Goal: Information Seeking & Learning: Learn about a topic

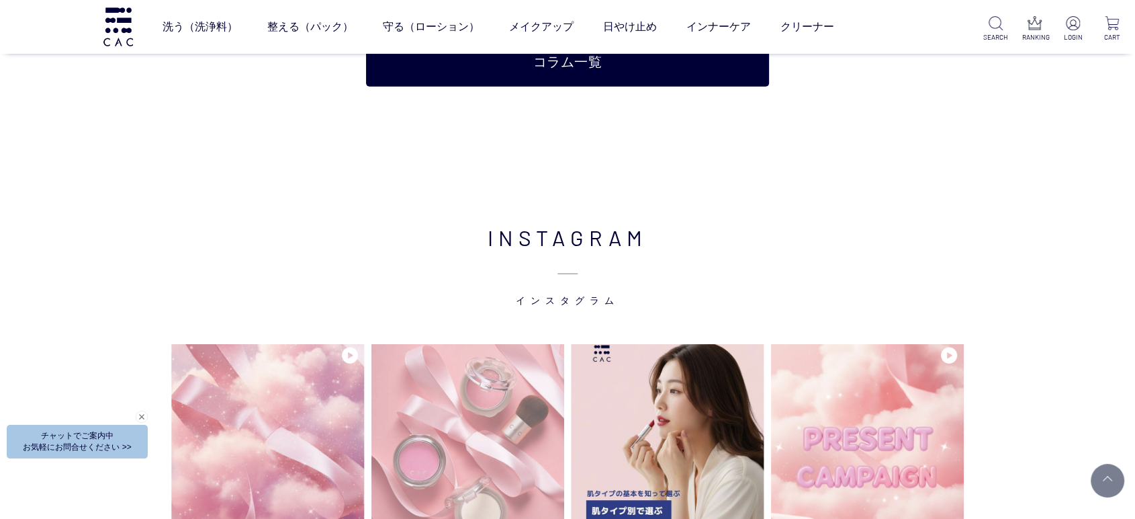
scroll to position [3583, 0]
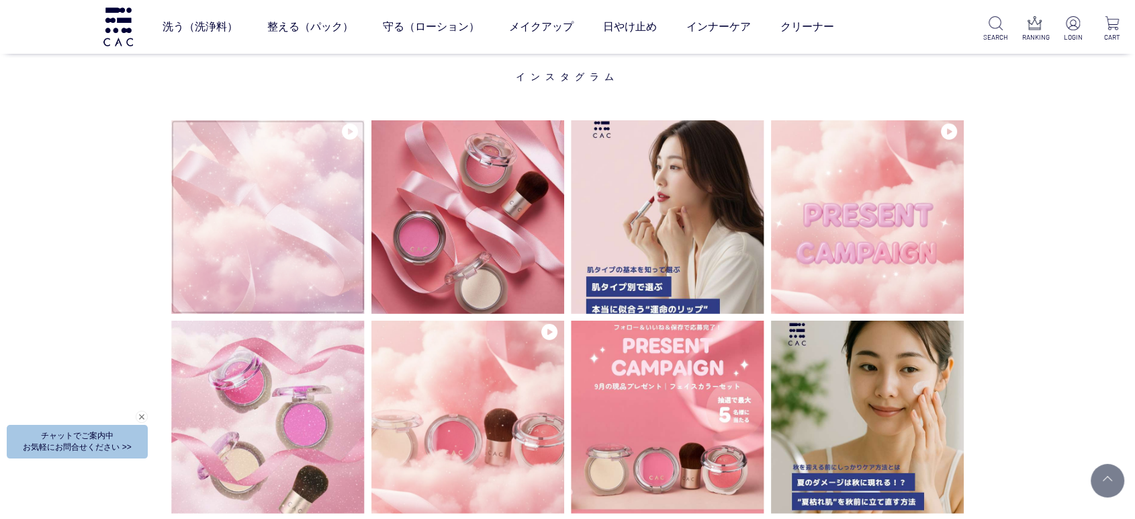
click at [234, 246] on img at bounding box center [267, 216] width 193 height 193
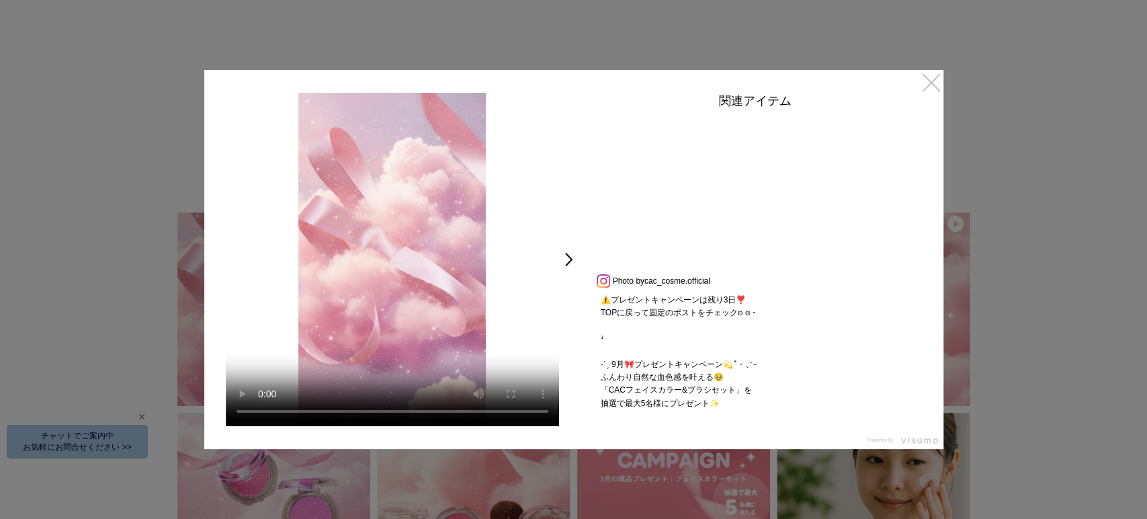
click at [933, 83] on link "×" at bounding box center [931, 82] width 24 height 24
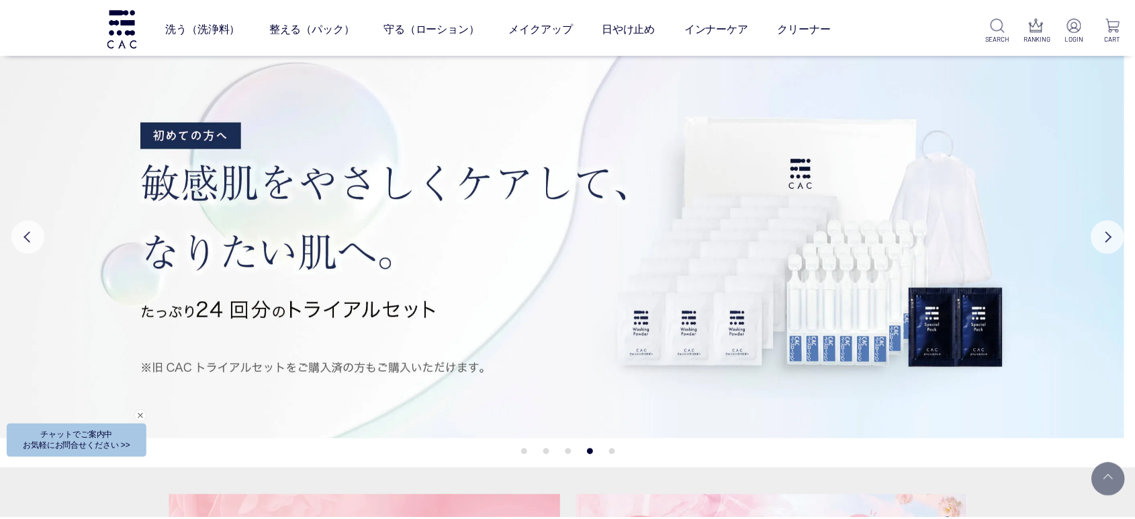
scroll to position [3583, 0]
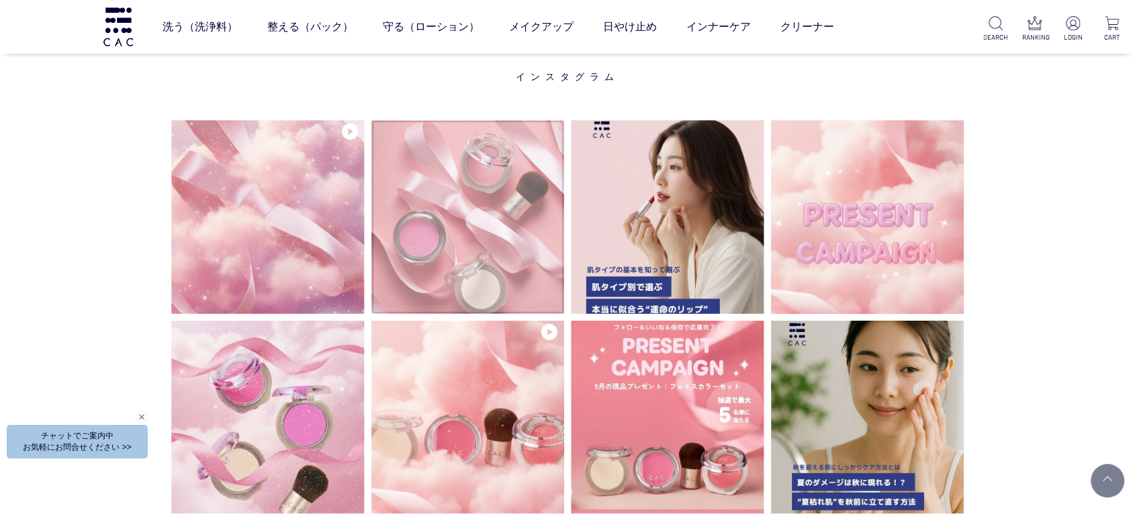
click at [415, 271] on img at bounding box center [468, 216] width 193 height 193
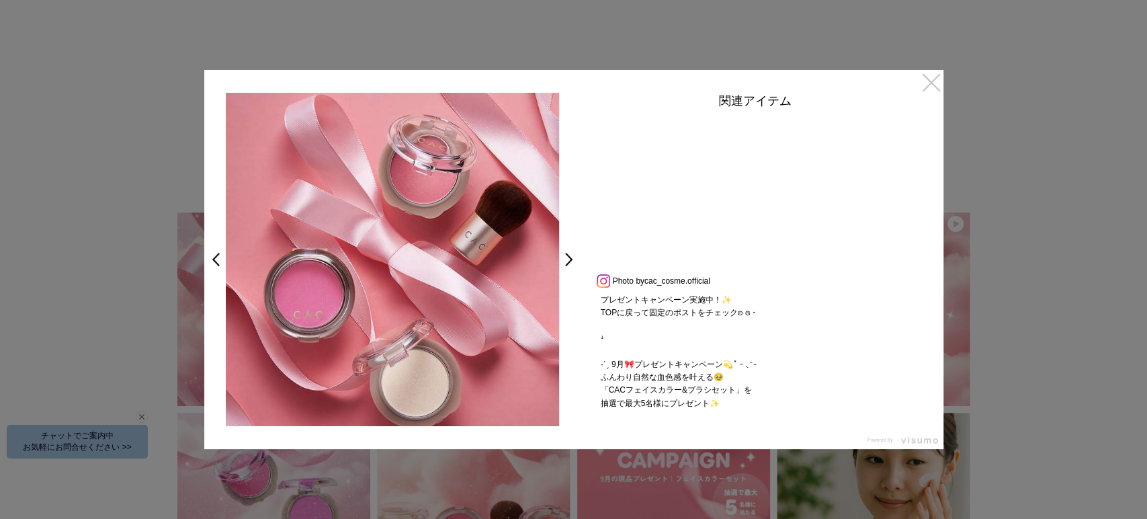
click at [929, 85] on link "×" at bounding box center [931, 82] width 24 height 24
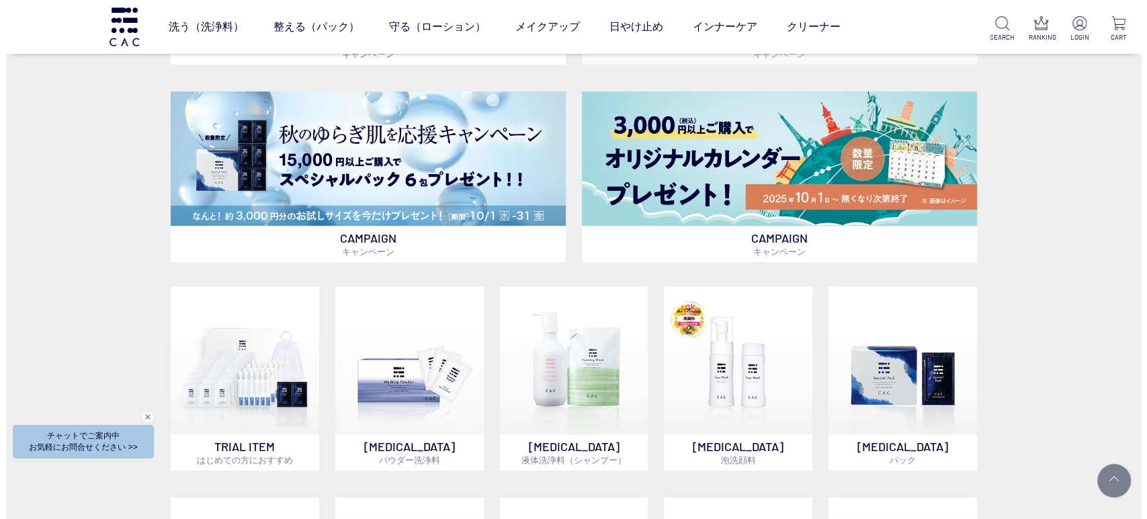
scroll to position [672, 0]
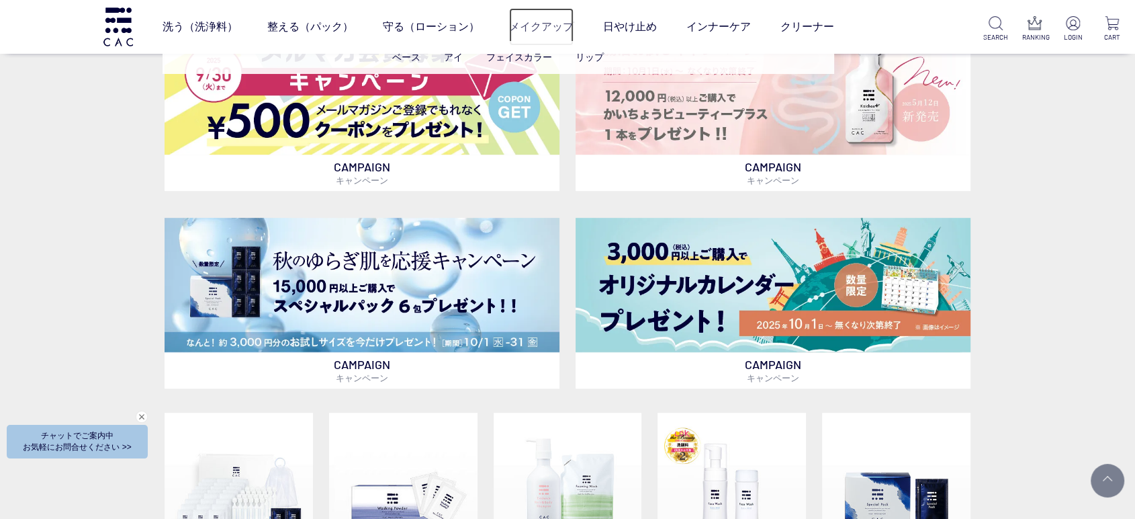
click at [542, 31] on link "メイクアップ" at bounding box center [541, 27] width 64 height 38
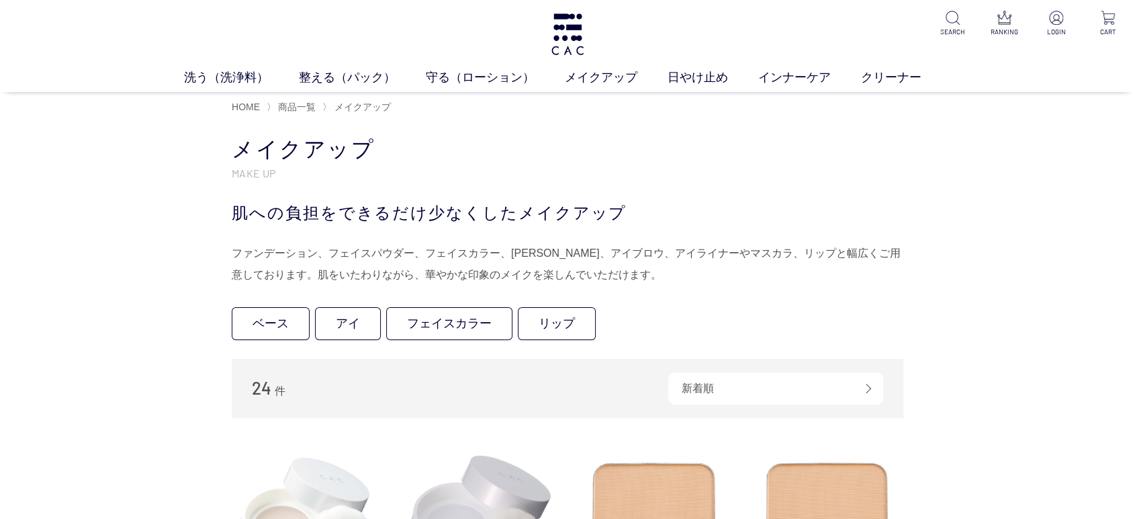
click at [469, 318] on link "フェイスカラー" at bounding box center [449, 323] width 126 height 33
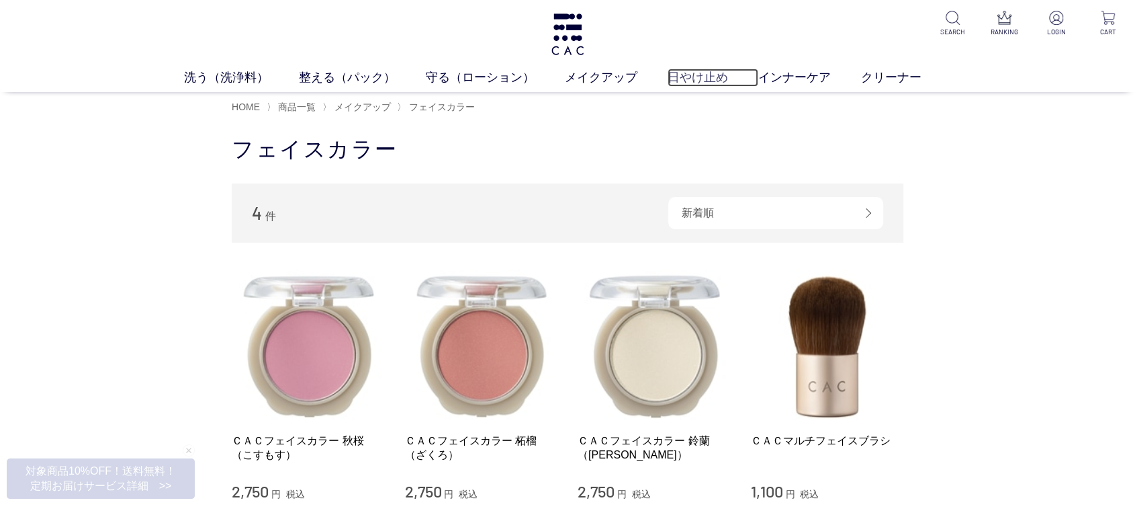
click at [668, 83] on link "日やけ止め" at bounding box center [713, 78] width 91 height 18
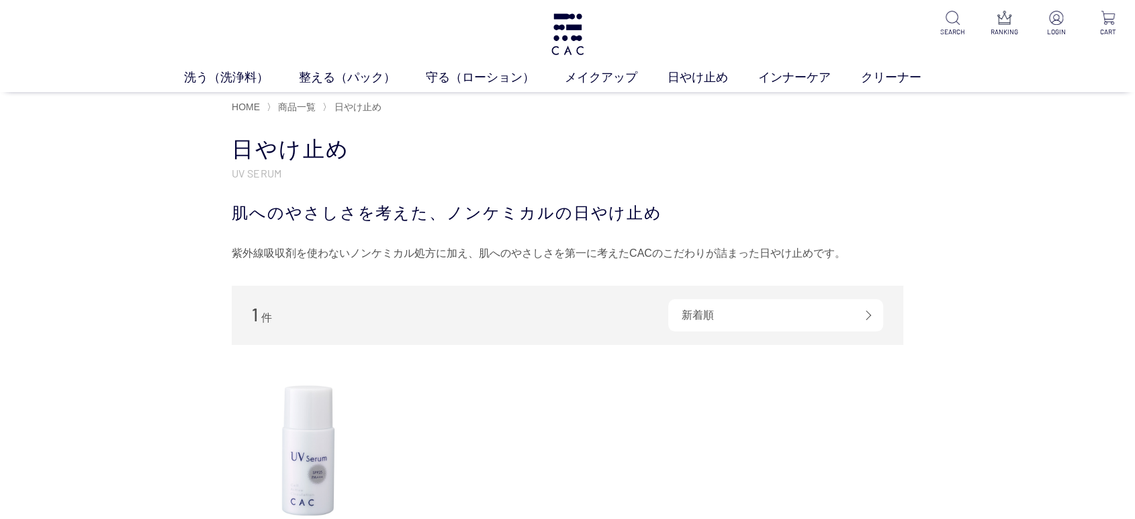
click at [1048, 325] on div "買い物かご 買い物かご内の商品 買い物かごは空です... カテゴリから探す 商品一覧 スキンケア メイクアップ その他 日やけ止め インナーケア クリーナー …" at bounding box center [567, 423] width 1135 height 603
click at [613, 102] on link "泡洗顔料" at bounding box center [622, 103] width 38 height 11
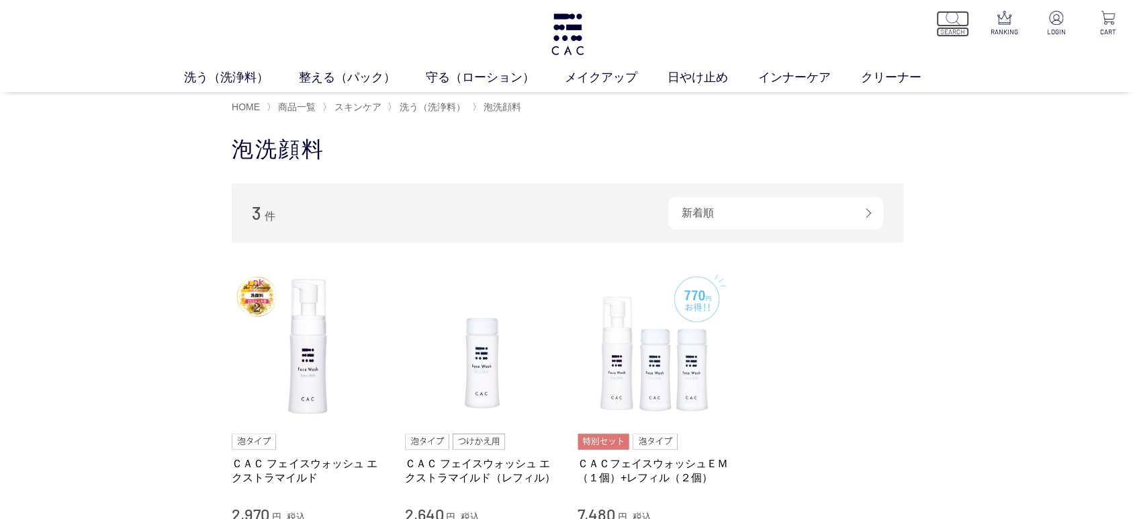
click at [951, 19] on img at bounding box center [953, 18] width 14 height 14
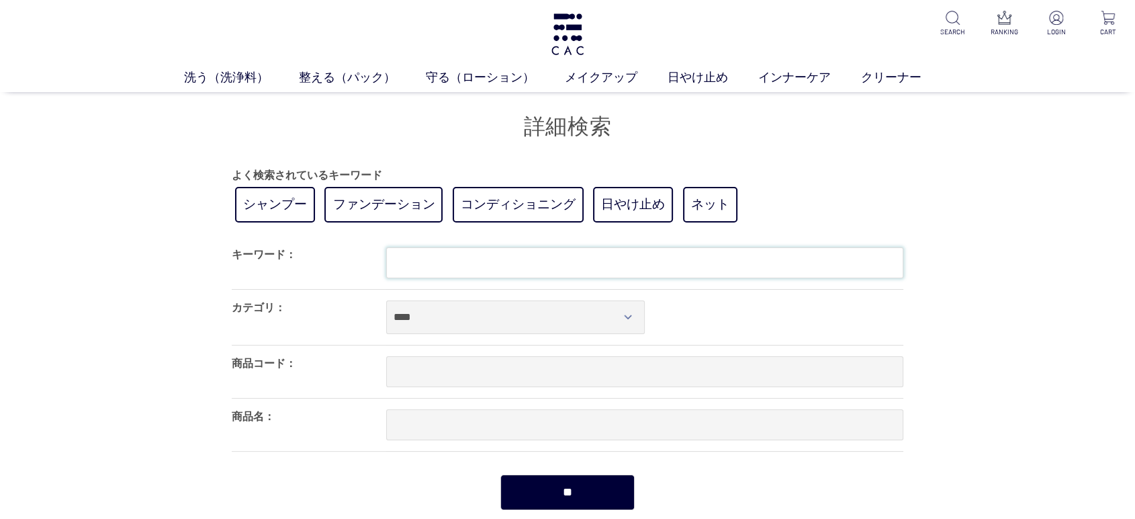
click at [513, 265] on input "text" at bounding box center [644, 262] width 517 height 31
type input "******"
click at [501, 474] on input "**" at bounding box center [568, 492] width 134 height 36
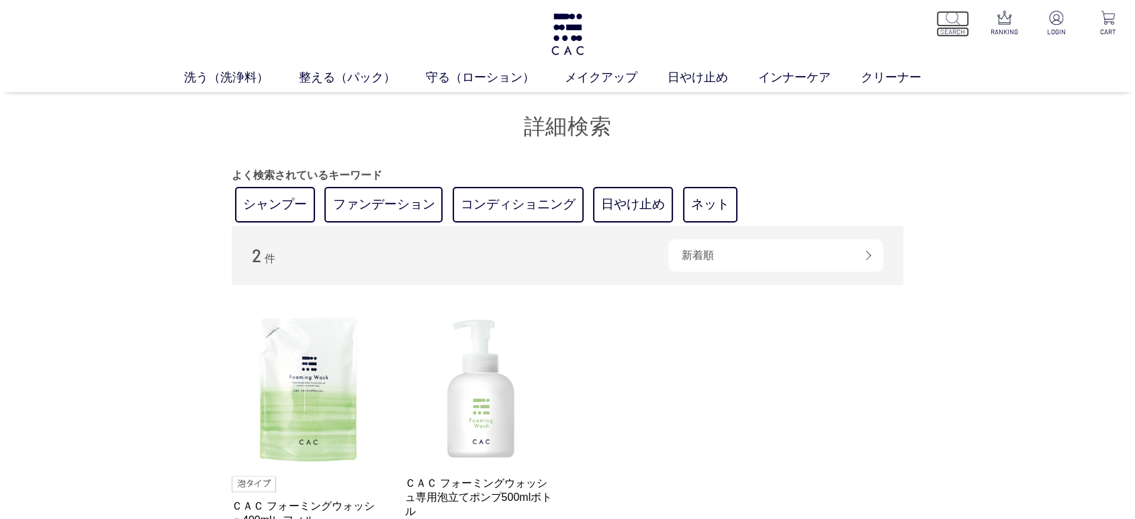
click at [958, 21] on img at bounding box center [953, 18] width 14 height 14
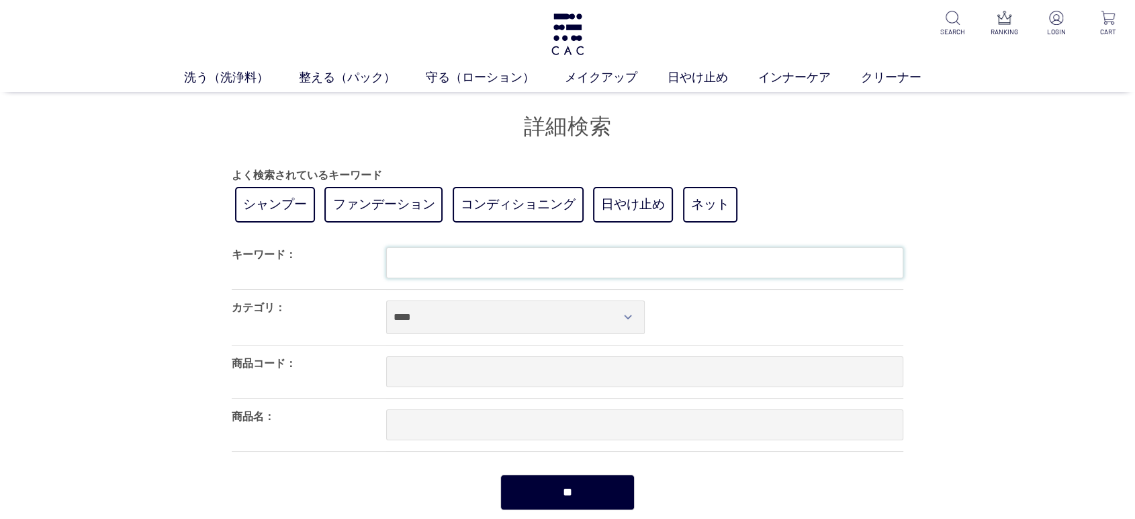
click at [531, 267] on input "text" at bounding box center [644, 262] width 517 height 31
type input "******"
click at [501, 474] on input "**" at bounding box center [568, 492] width 134 height 36
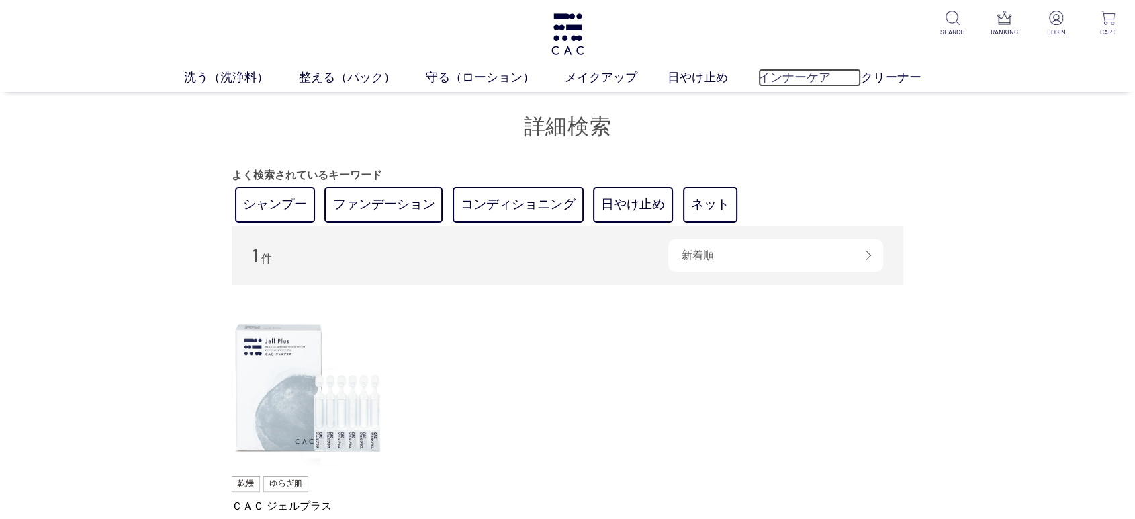
click at [791, 81] on link "インナーケア" at bounding box center [810, 78] width 103 height 18
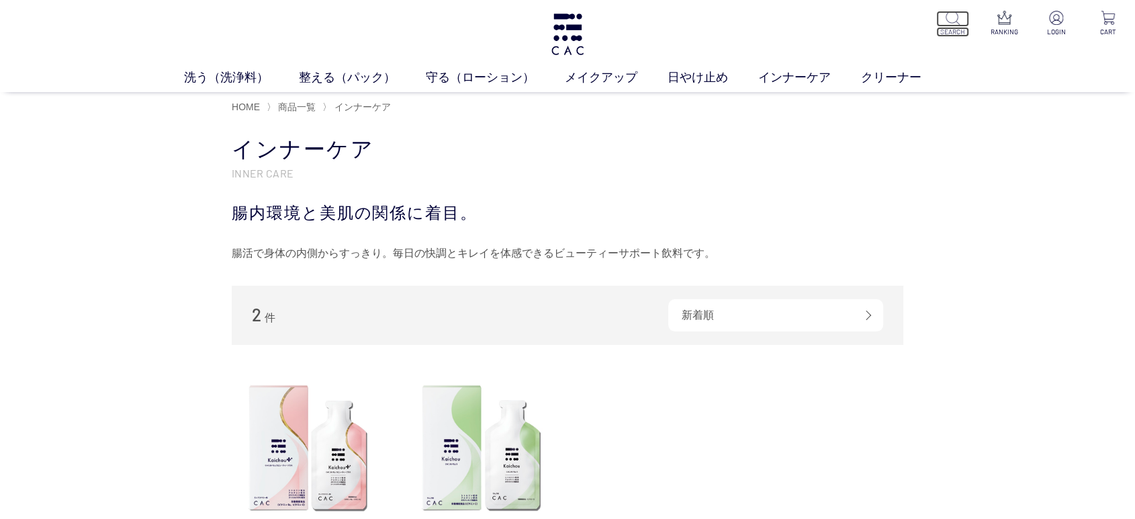
click at [940, 25] on p at bounding box center [953, 19] width 33 height 16
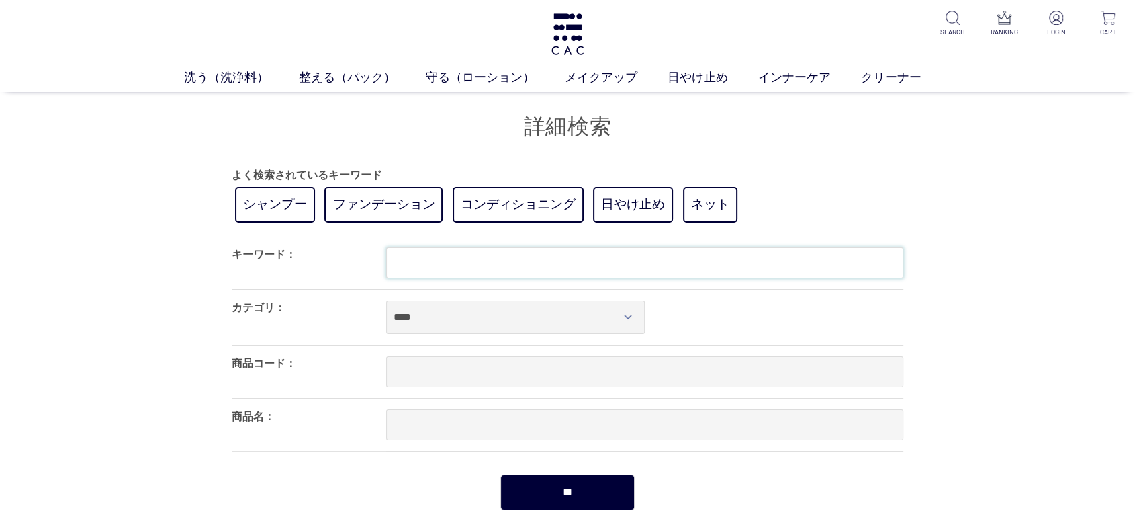
click at [456, 258] on input "text" at bounding box center [644, 262] width 517 height 31
type input "*"
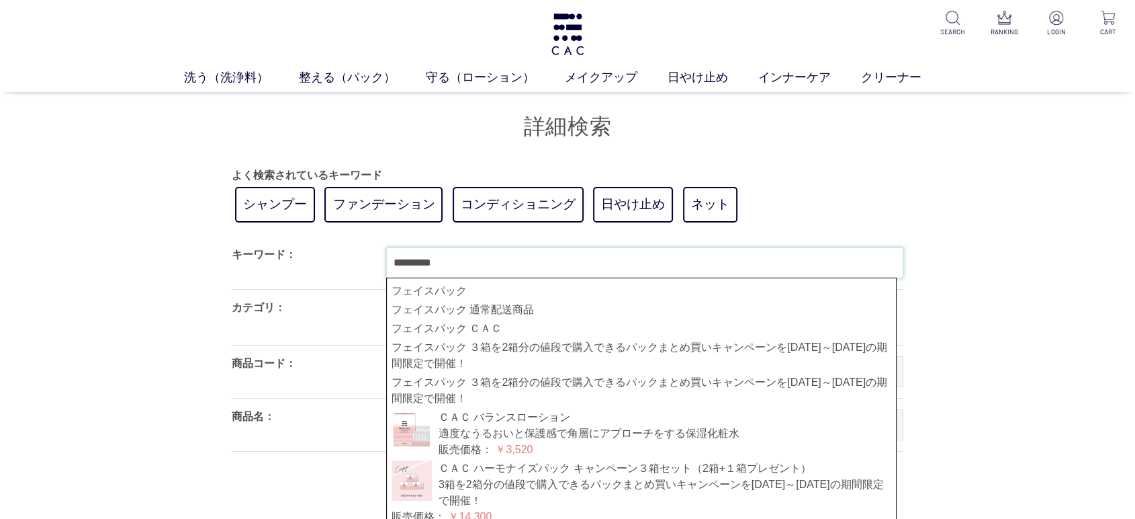
type input "*********"
click at [501, 474] on input "**" at bounding box center [568, 492] width 134 height 36
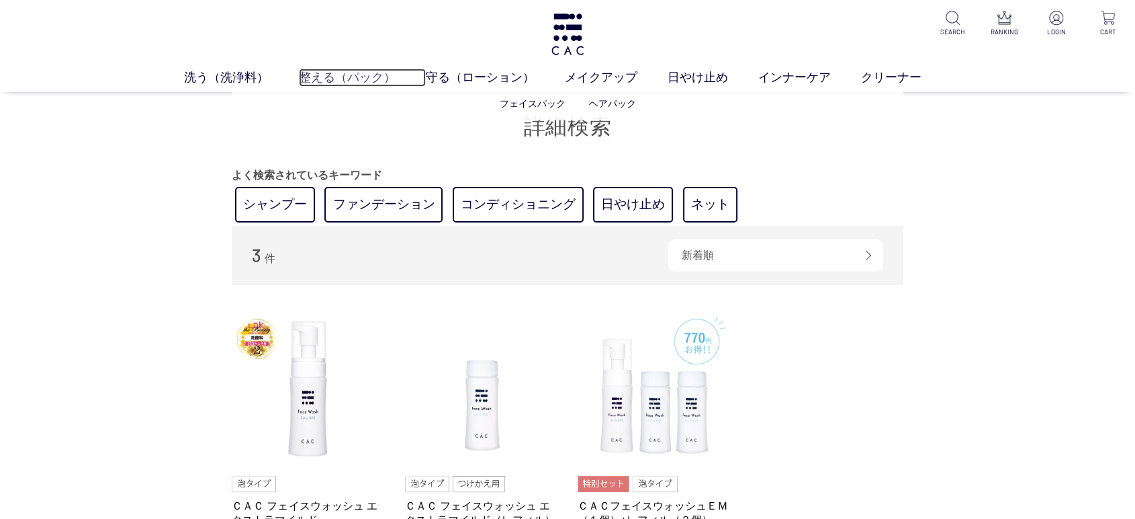
click at [329, 85] on link "整える（パック）" at bounding box center [362, 78] width 127 height 18
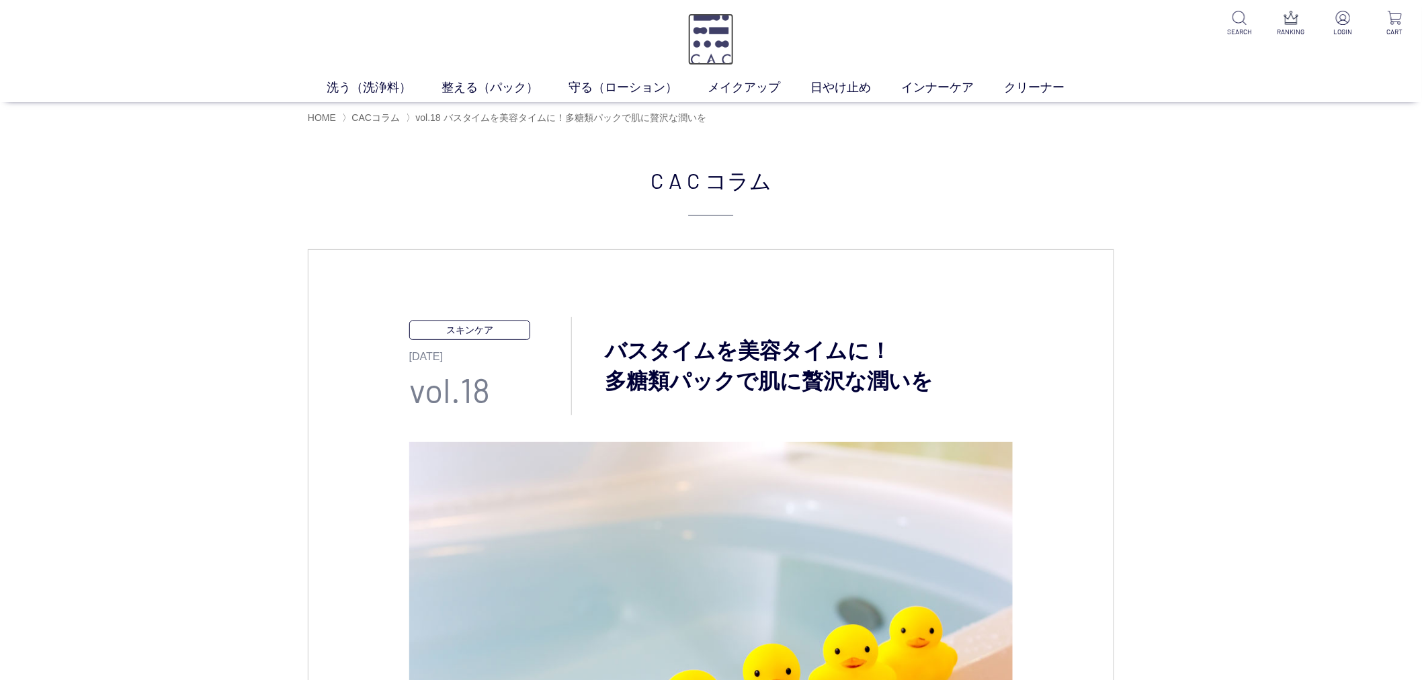
click at [729, 42] on img at bounding box center [711, 39] width 46 height 52
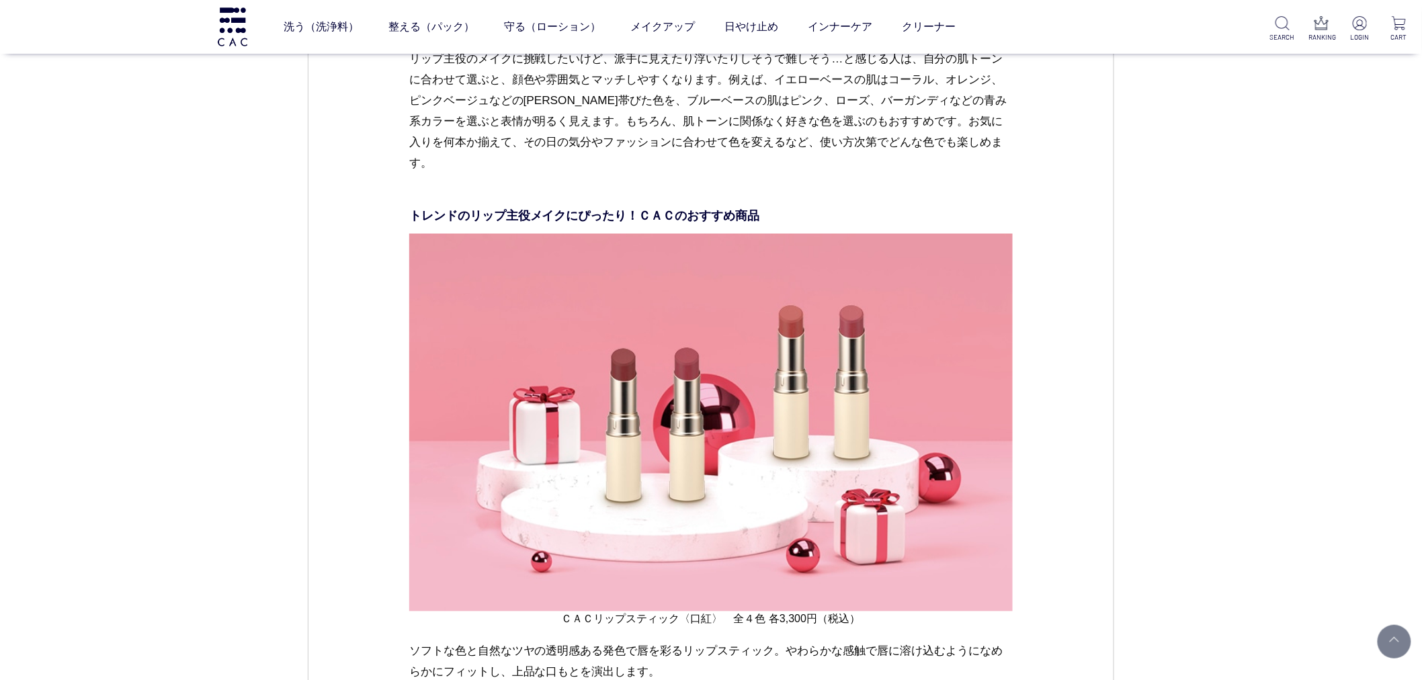
scroll to position [2837, 0]
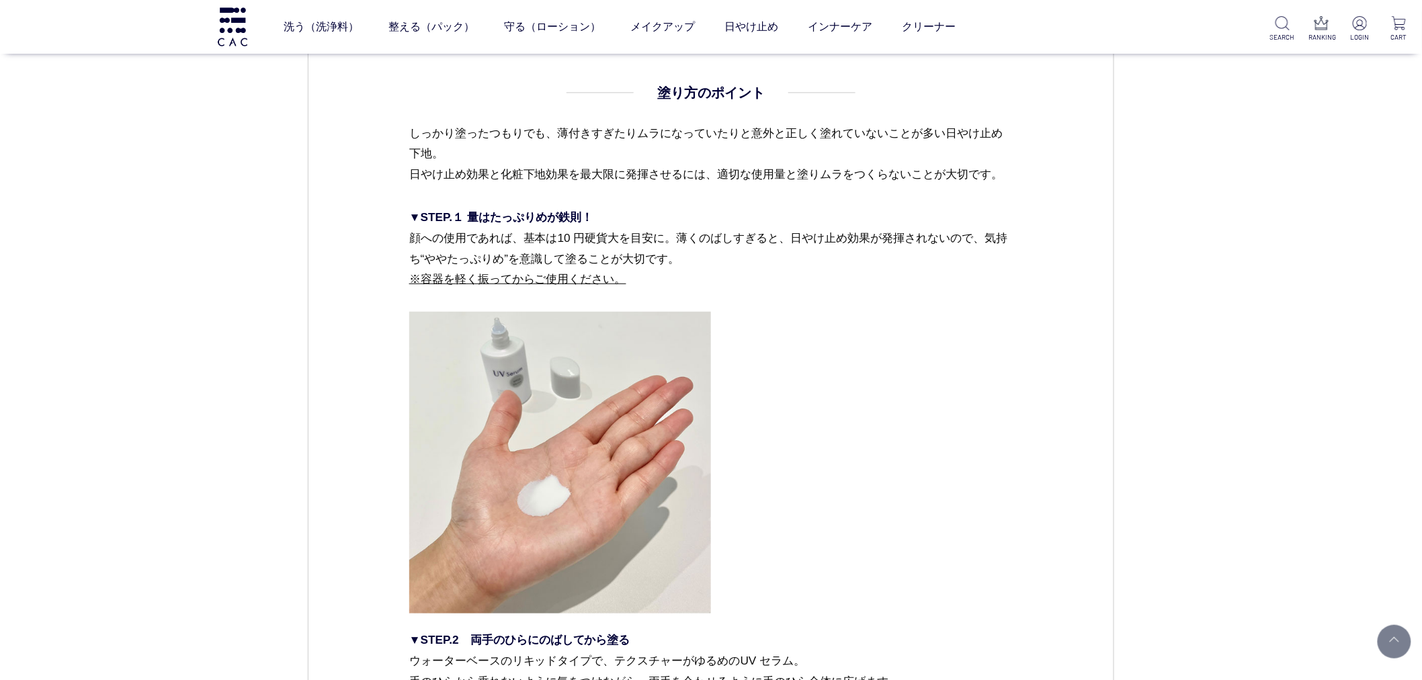
scroll to position [2016, 0]
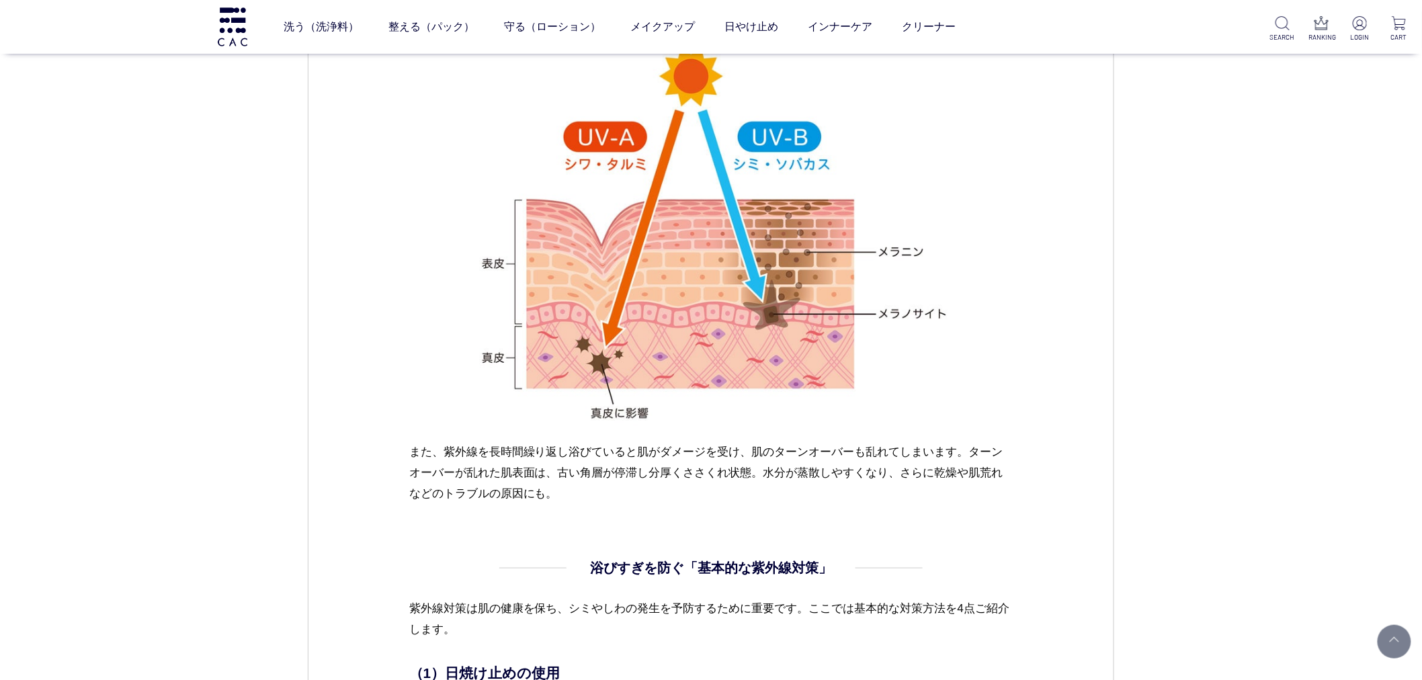
drag, startPoint x: 627, startPoint y: 609, endPoint x: 609, endPoint y: 597, distance: 22.2
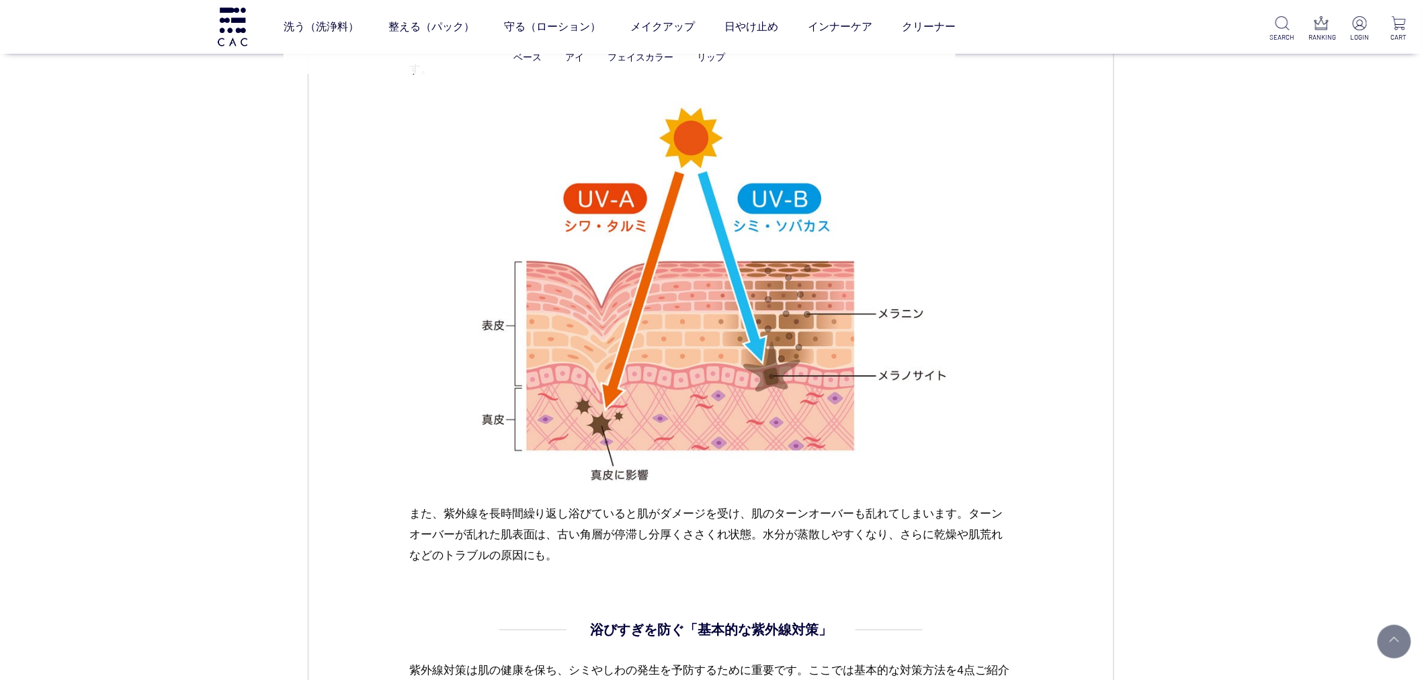
scroll to position [1234, 0]
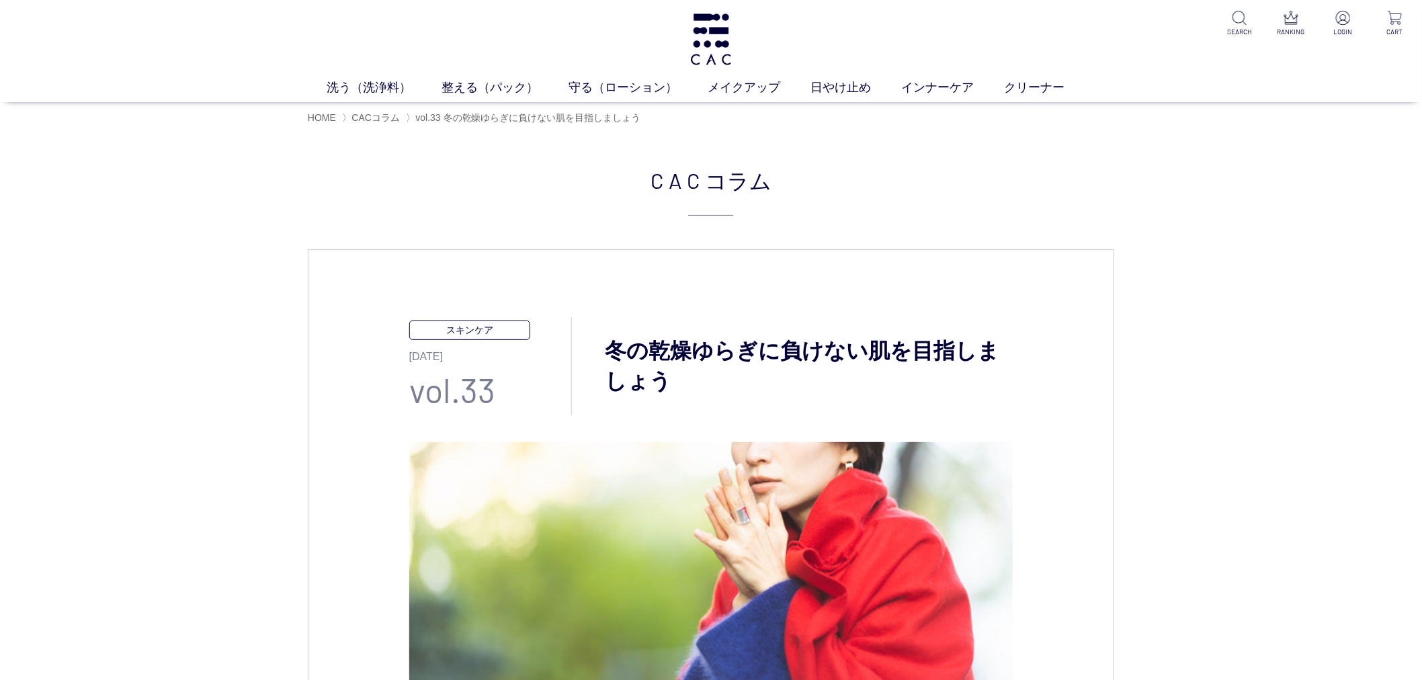
scroll to position [373, 0]
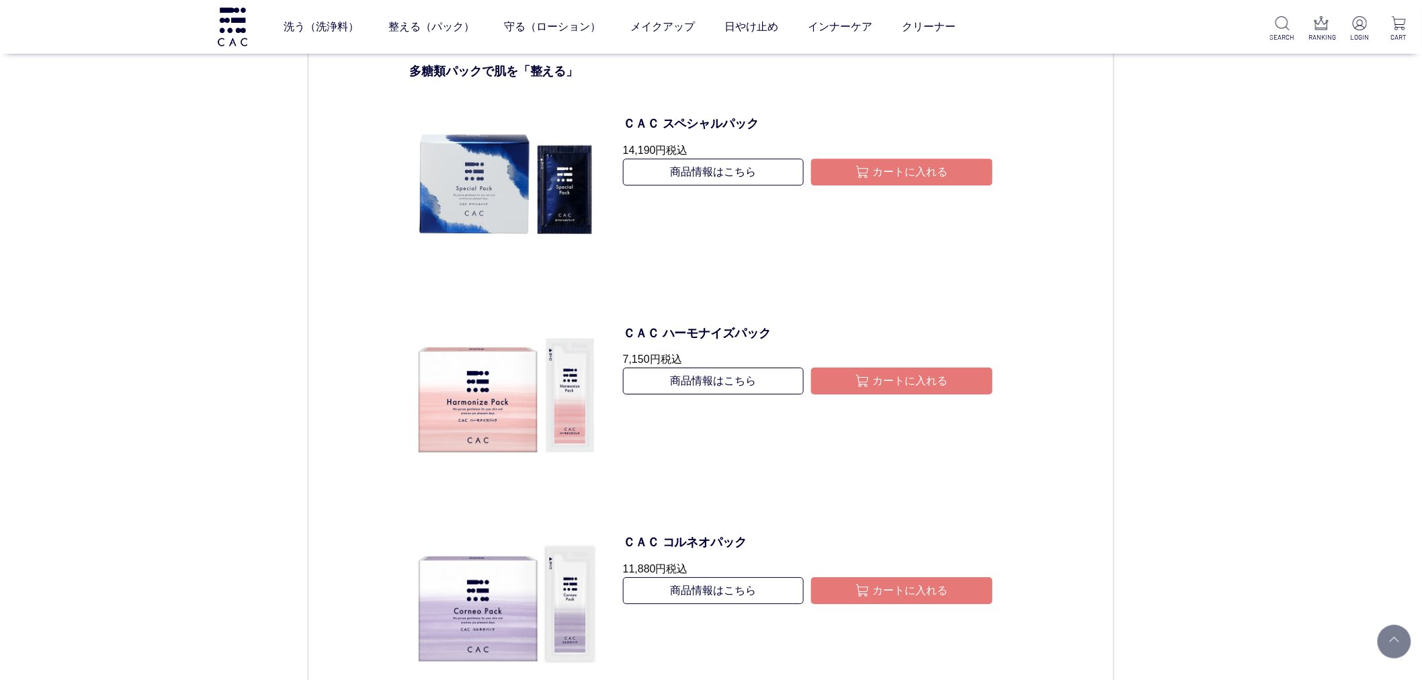
scroll to position [1567, 0]
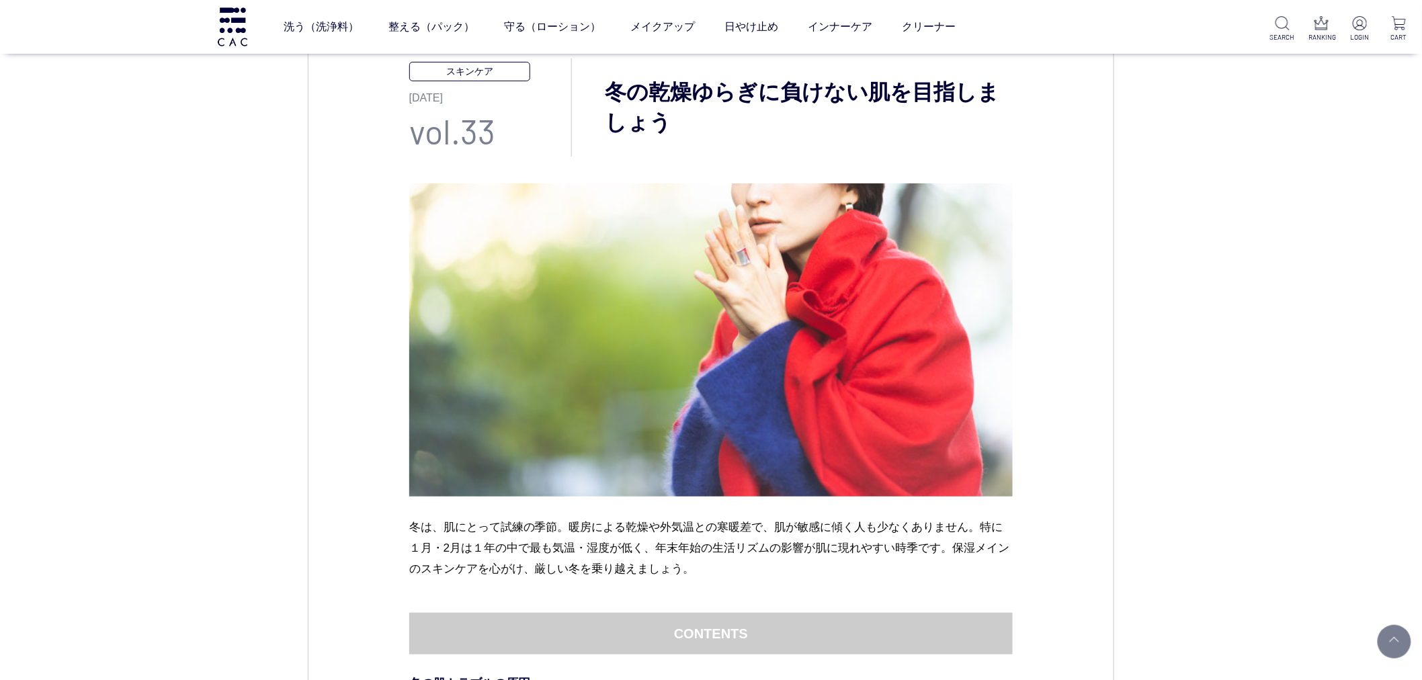
scroll to position [298, 0]
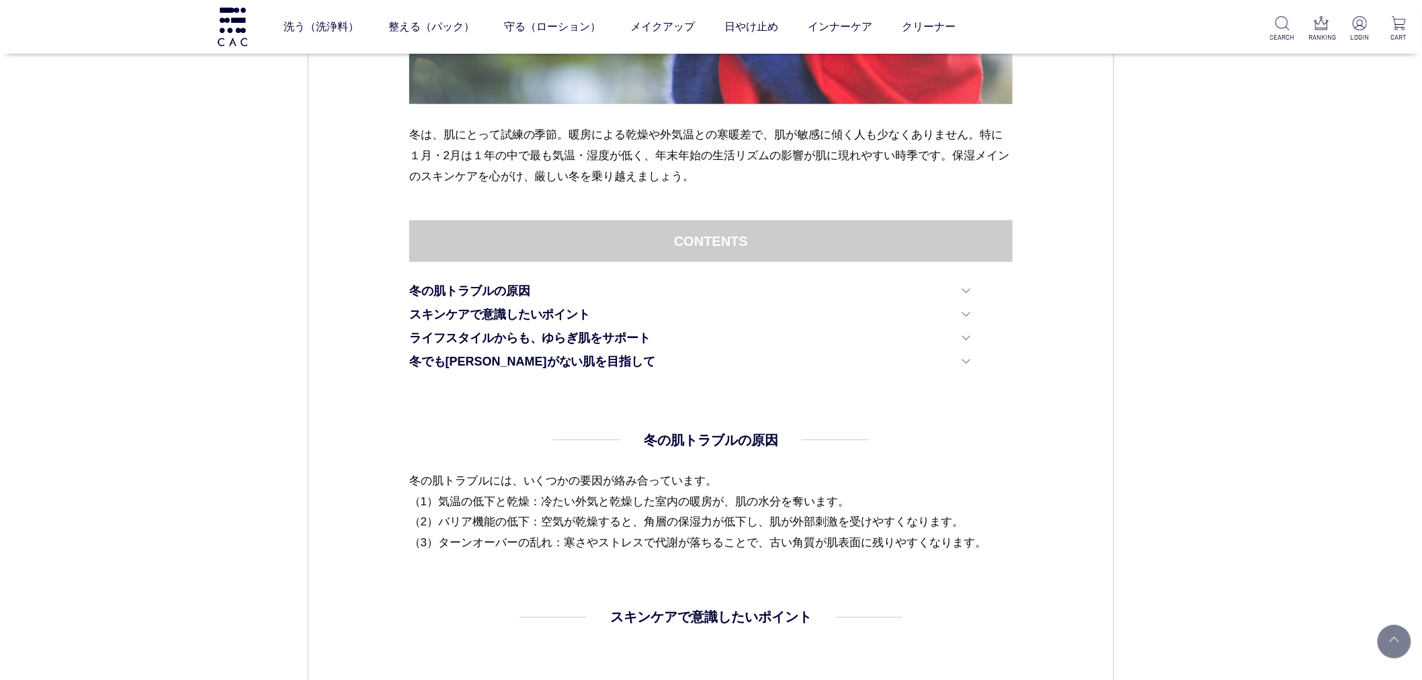
scroll to position [597, 0]
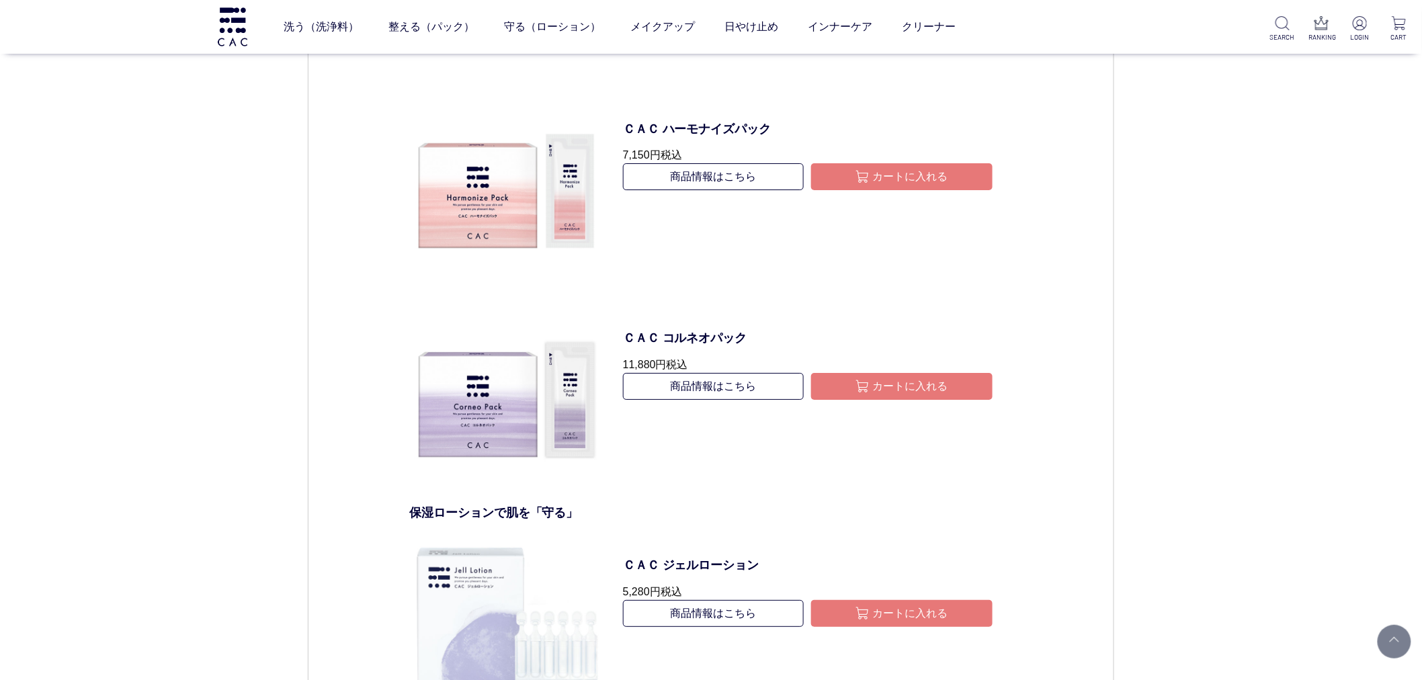
scroll to position [2090, 0]
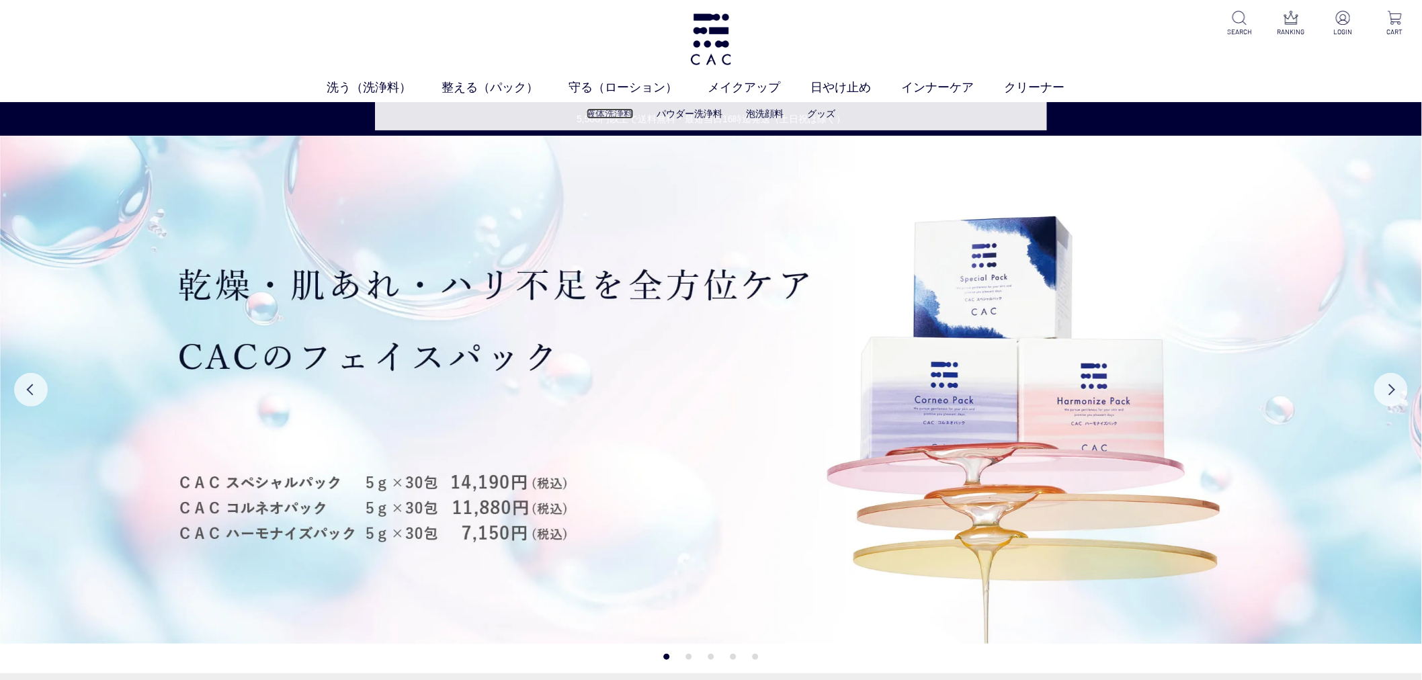
click at [629, 113] on link "液体洗浄料" at bounding box center [610, 113] width 47 height 11
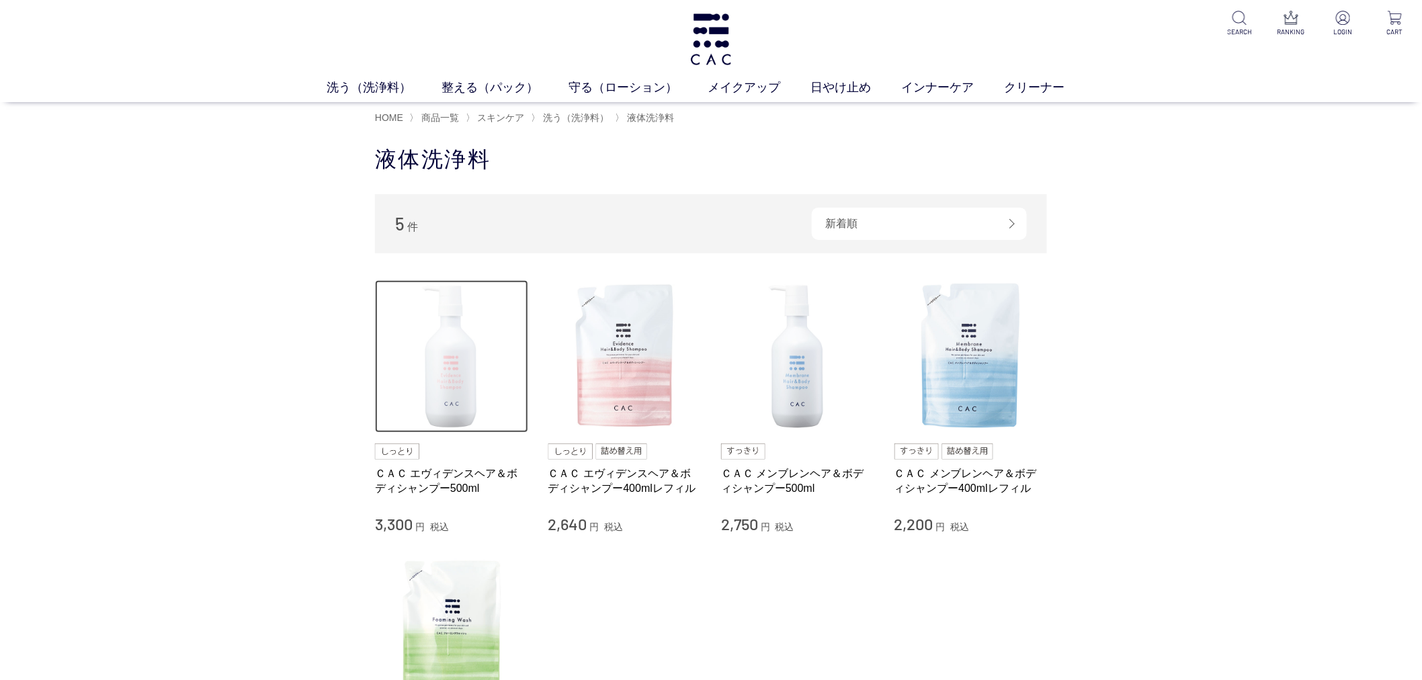
click at [407, 432] on img at bounding box center [451, 356] width 153 height 153
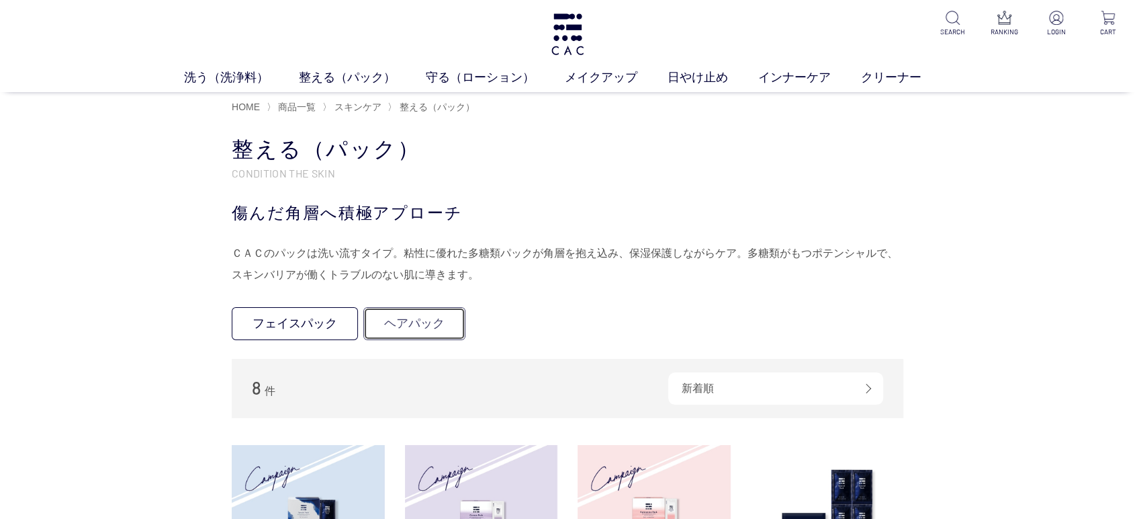
click at [452, 317] on link "ヘアパック" at bounding box center [414, 323] width 102 height 33
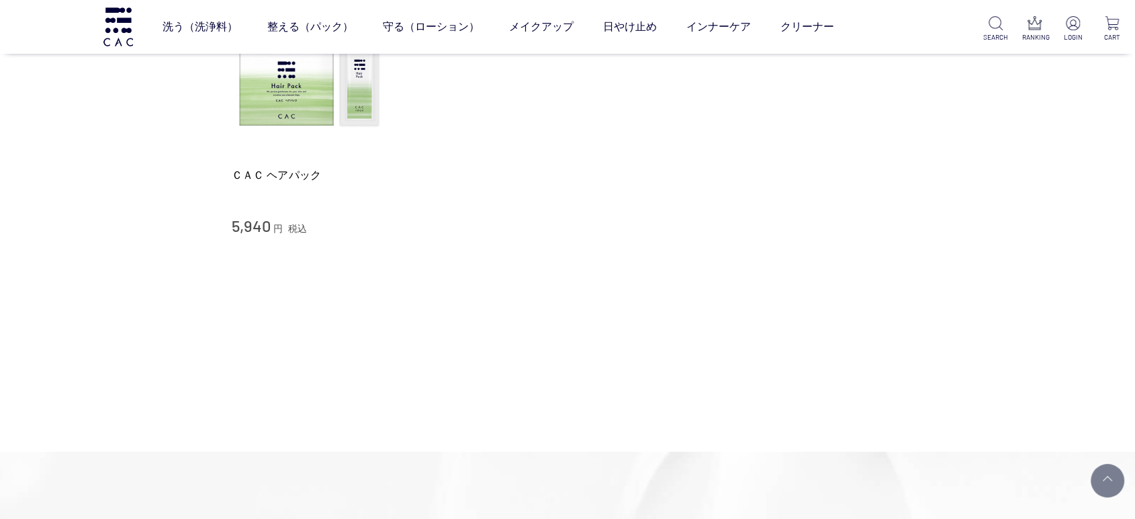
scroll to position [75, 0]
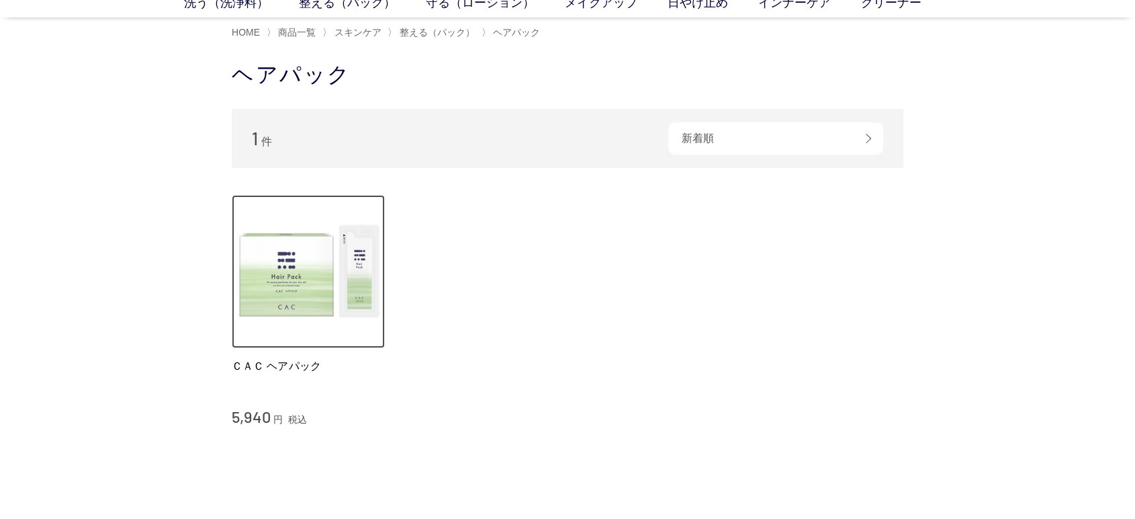
click at [329, 289] on img at bounding box center [308, 271] width 153 height 153
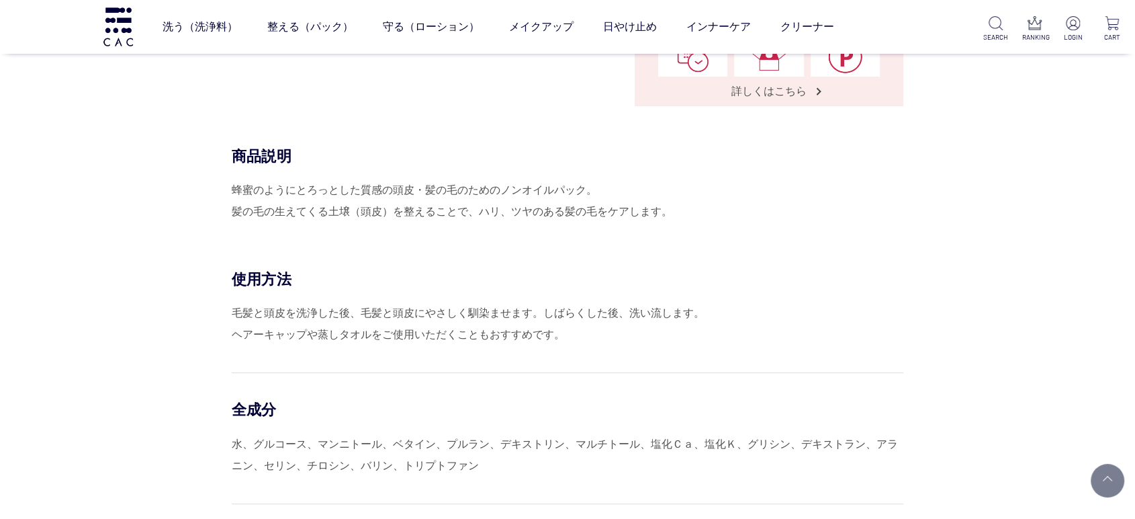
scroll to position [447, 0]
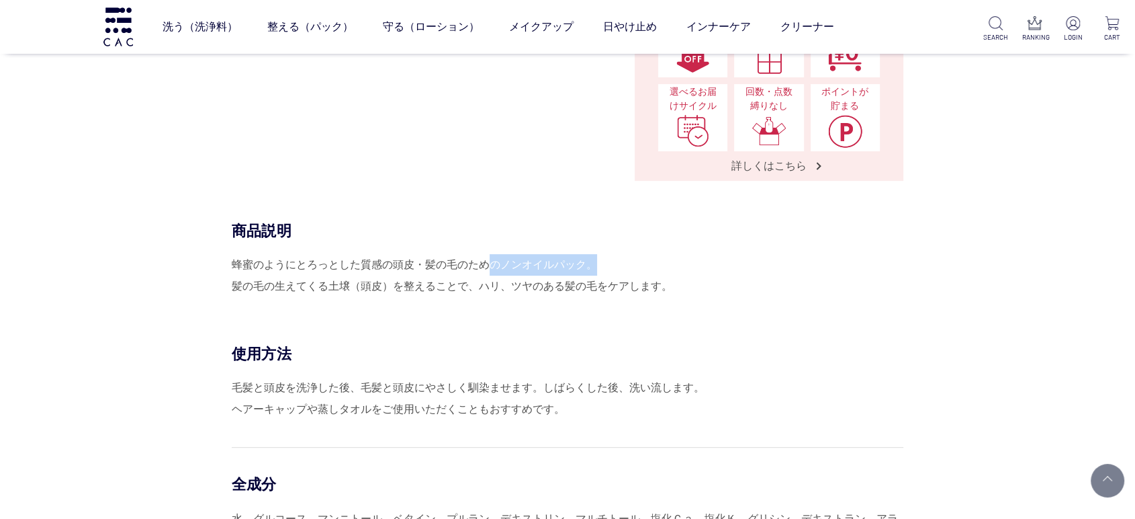
drag, startPoint x: 494, startPoint y: 259, endPoint x: 675, endPoint y: 255, distance: 180.8
click at [675, 255] on div "蜂蜜のようにとろっとした質感の頭皮・髪の毛のためのノンオイルパック。 髪の毛の生えてくる土壌（頭皮）を整えることで、ハリ、ツヤのある髪の毛をケアします。" at bounding box center [568, 275] width 672 height 43
click at [677, 255] on div "蜂蜜のようにとろっとした質感の頭皮・髪の毛のためのノンオイルパック。 髪の毛の生えてくる土壌（頭皮）を整えることで、ハリ、ツヤのある髪の毛をケアします。" at bounding box center [568, 275] width 672 height 43
click at [537, 300] on div "商品説明 蜂蜜のようにとろっとした質感の頭皮・髪の毛のためのノンオイルパック。 髪の毛の生えてくる土壌（頭皮）を整えることで、ハリ、ツヤのある髪の毛をケアしま…" at bounding box center [568, 282] width 672 height 123
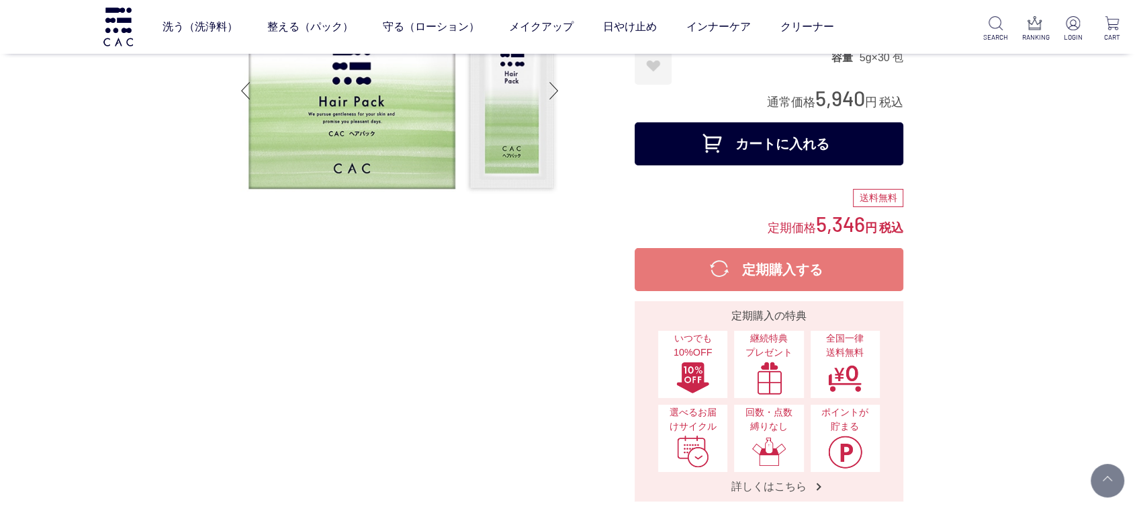
scroll to position [0, 0]
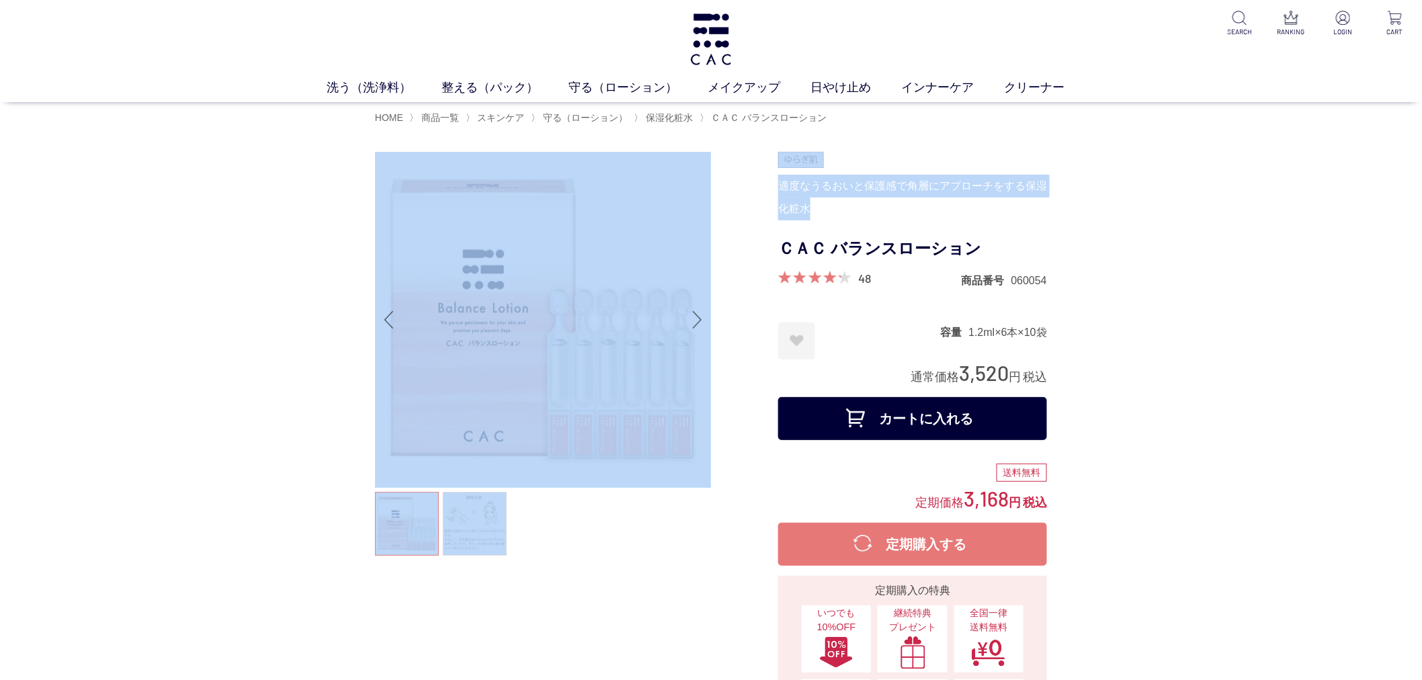
drag, startPoint x: 830, startPoint y: 202, endPoint x: 674, endPoint y: 140, distance: 167.7
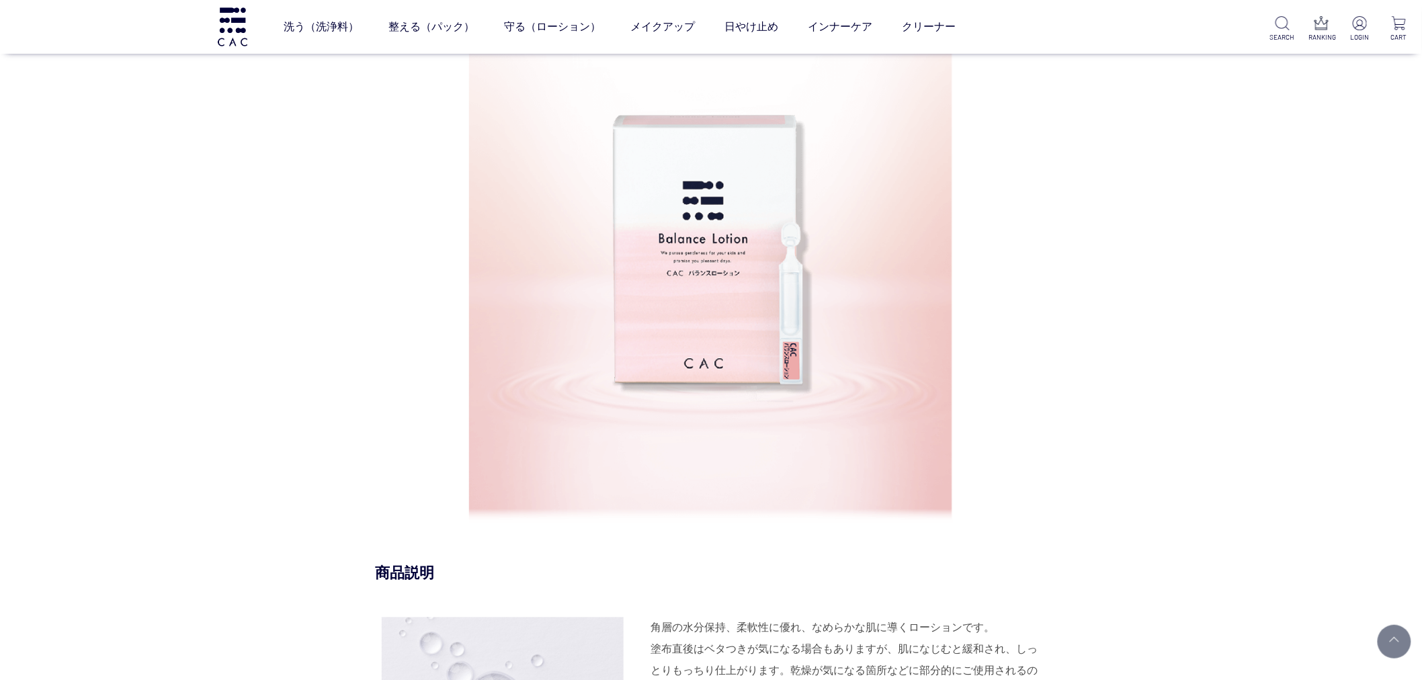
scroll to position [746, 0]
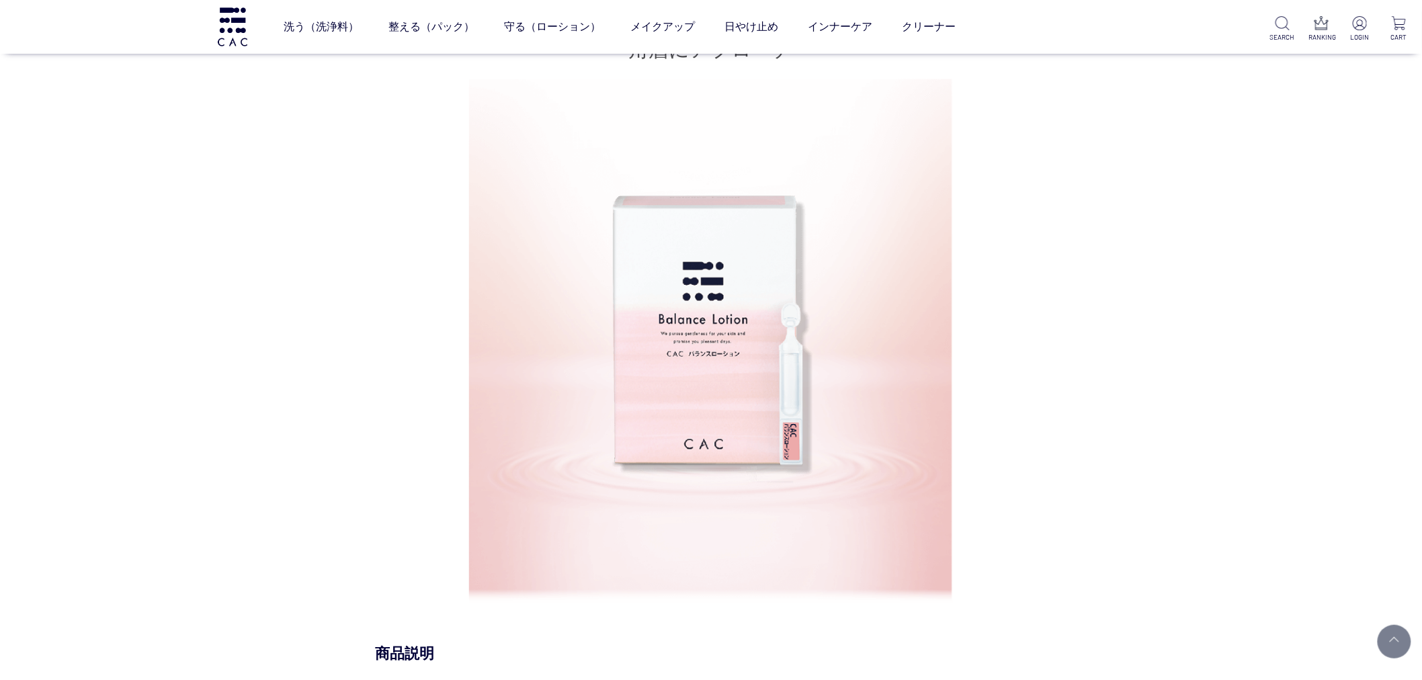
drag, startPoint x: 183, startPoint y: 319, endPoint x: 175, endPoint y: 314, distance: 8.8
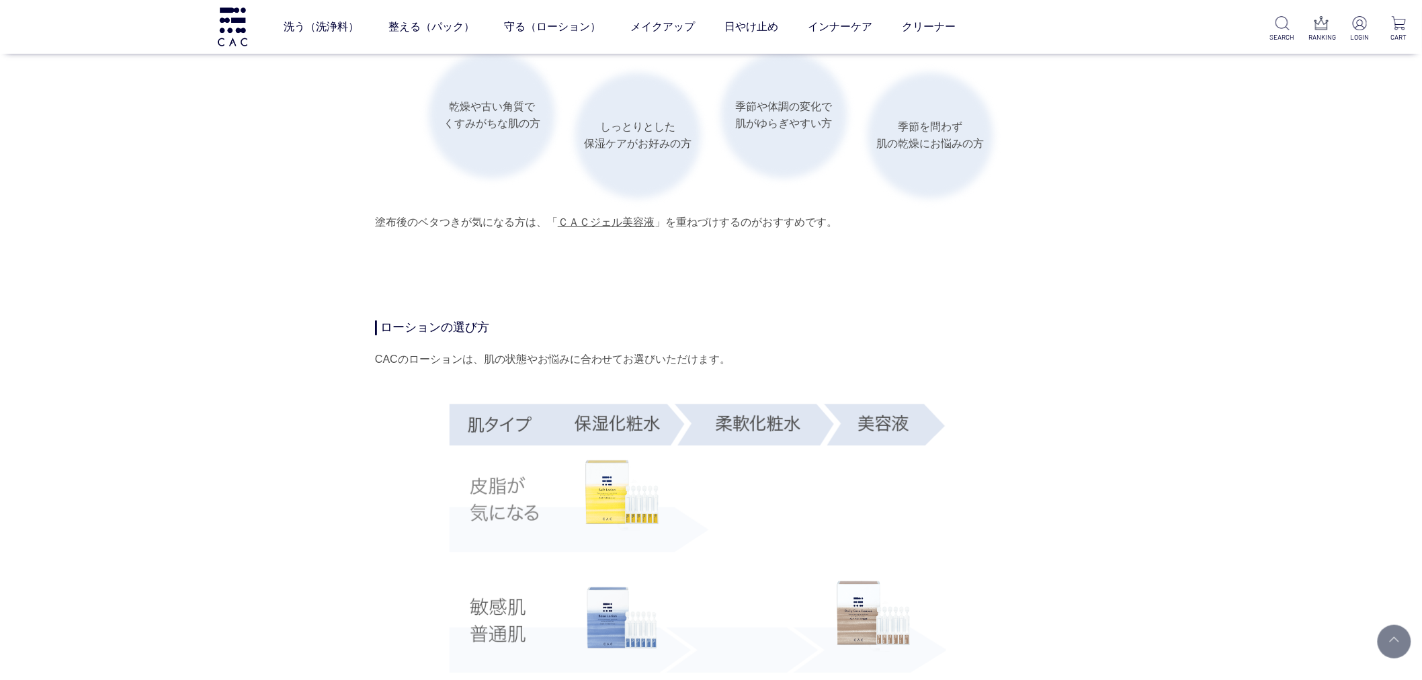
scroll to position [2016, 0]
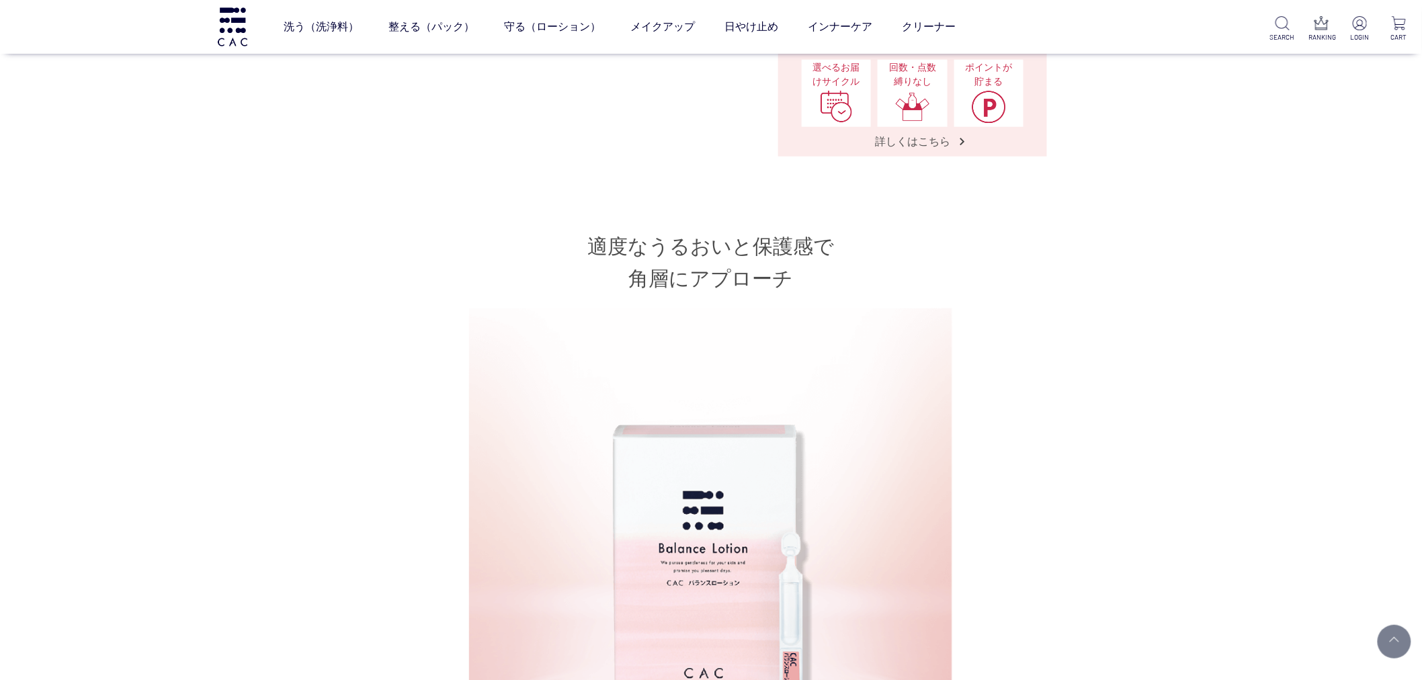
scroll to position [0, 0]
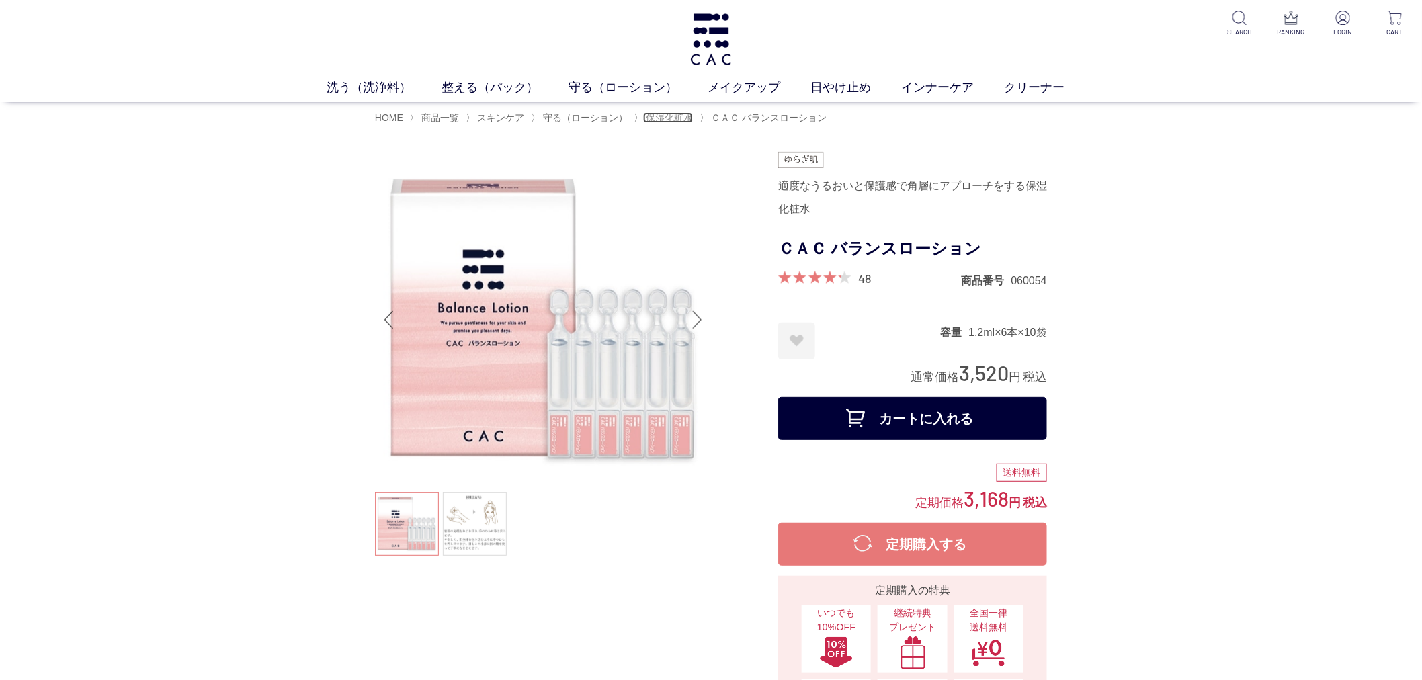
click at [679, 118] on span "保湿化粧水" at bounding box center [669, 117] width 47 height 11
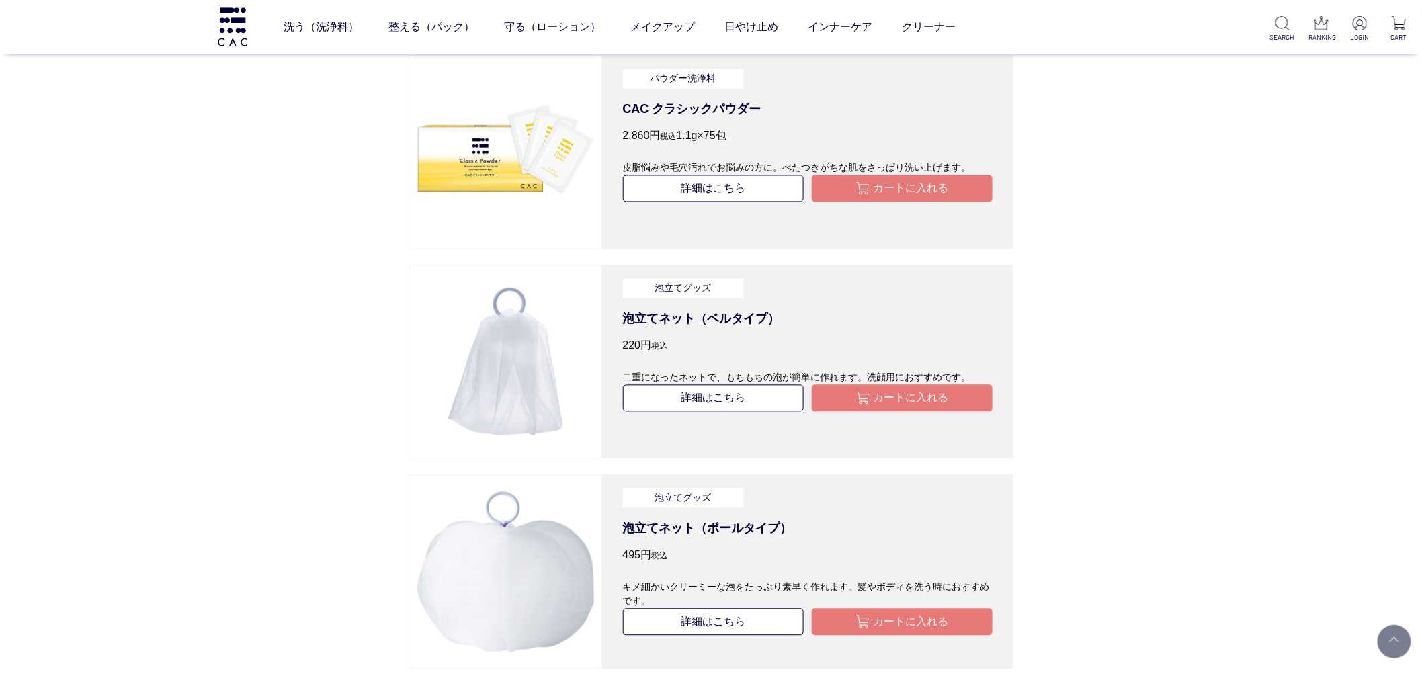
scroll to position [3359, 0]
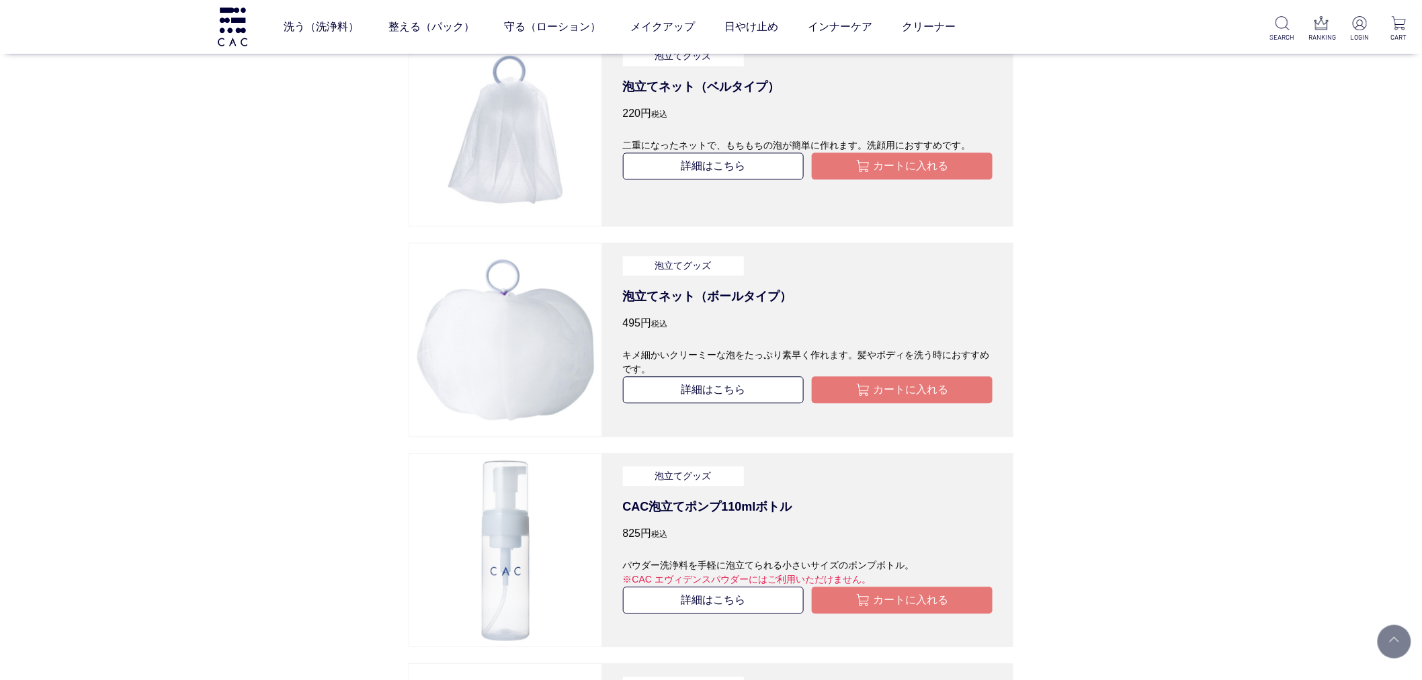
drag, startPoint x: 220, startPoint y: 529, endPoint x: 206, endPoint y: 529, distance: 14.8
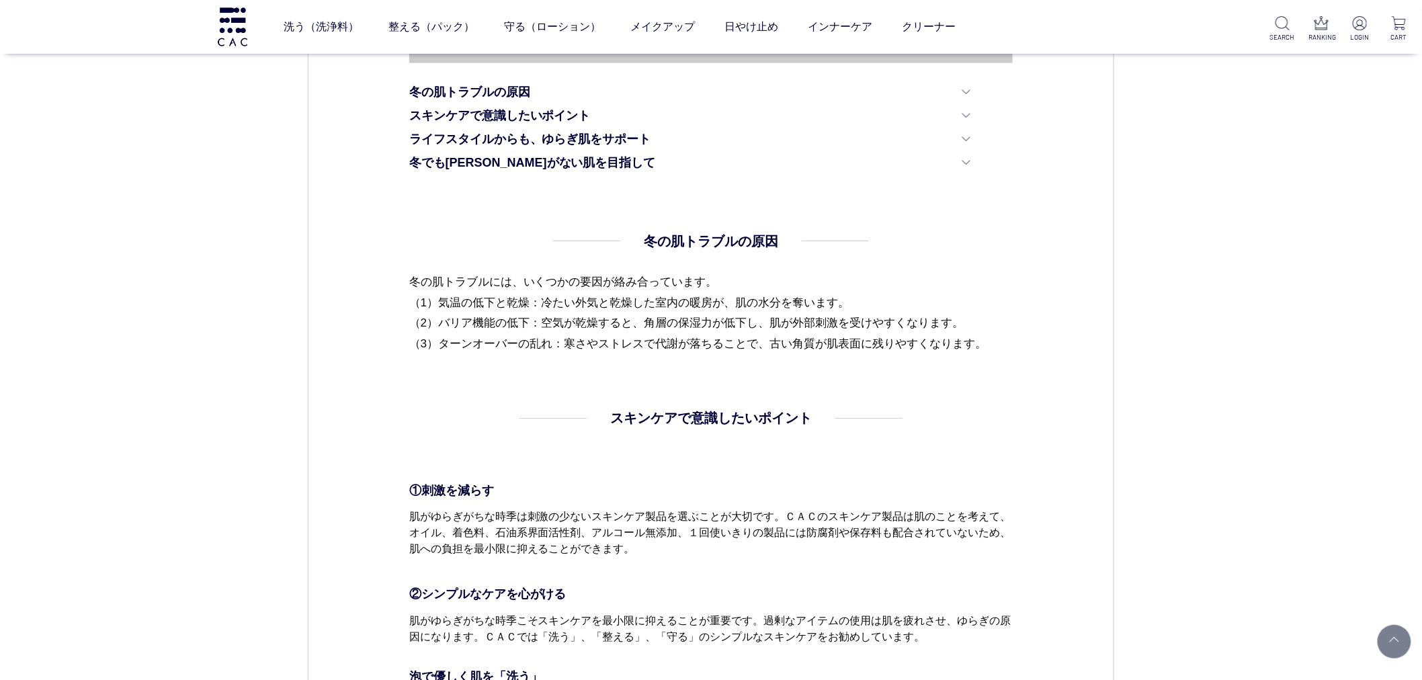
scroll to position [896, 0]
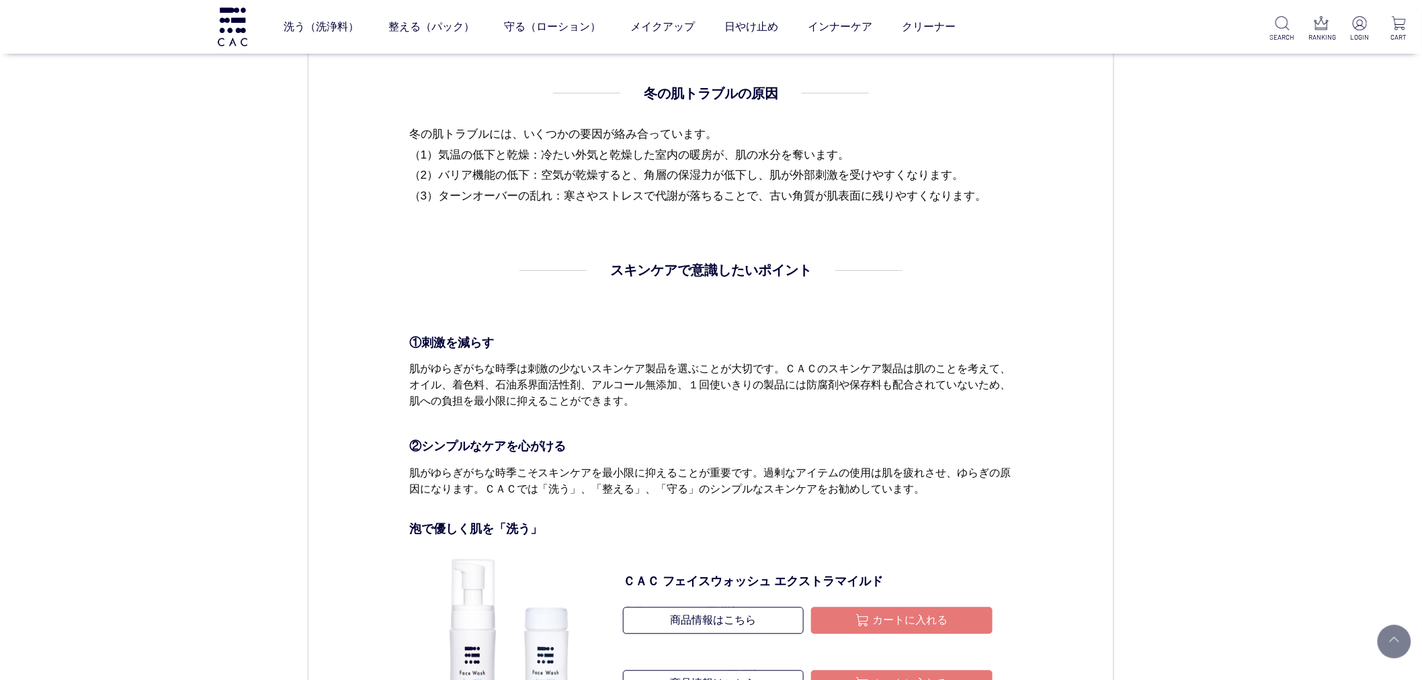
drag, startPoint x: 615, startPoint y: 269, endPoint x: 802, endPoint y: 273, distance: 187.5
click at [802, 273] on h4 "スキンケアで意識したいポイント" at bounding box center [711, 271] width 202 height 20
copy h4 "スキンケアで意識したいポイン"
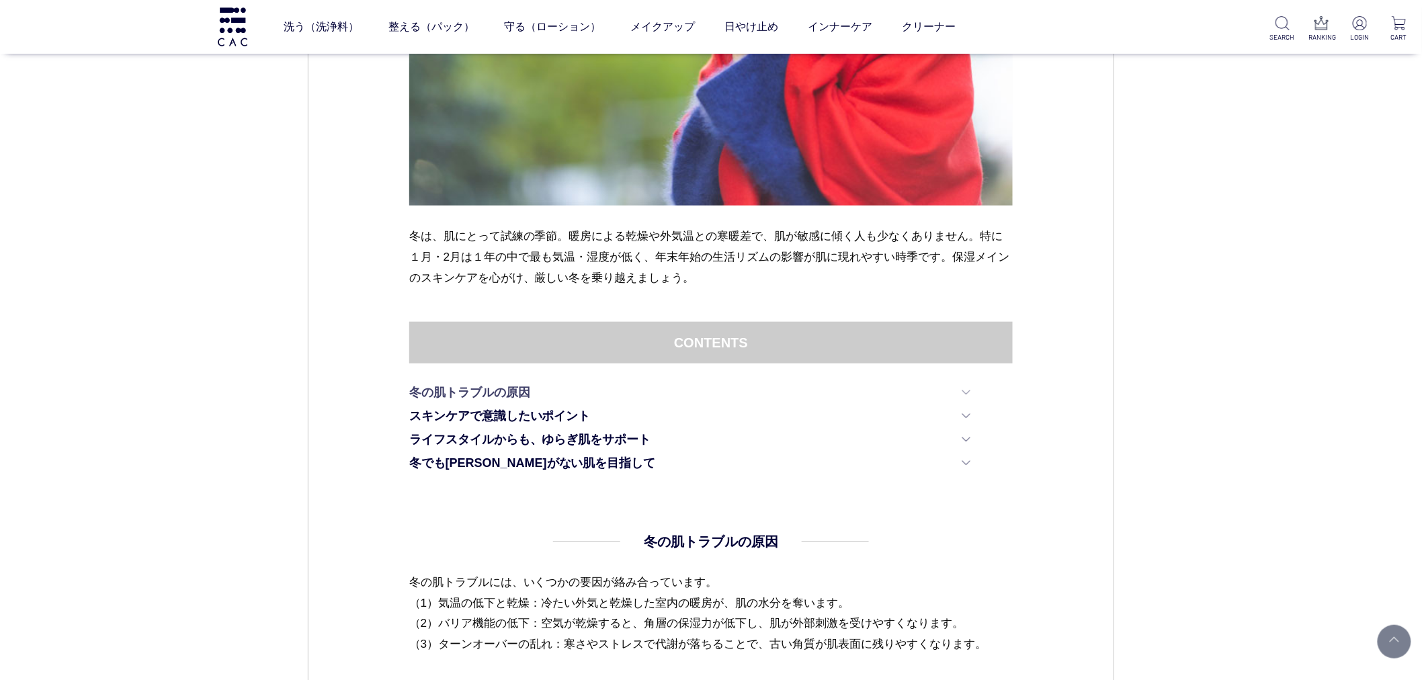
scroll to position [0, 0]
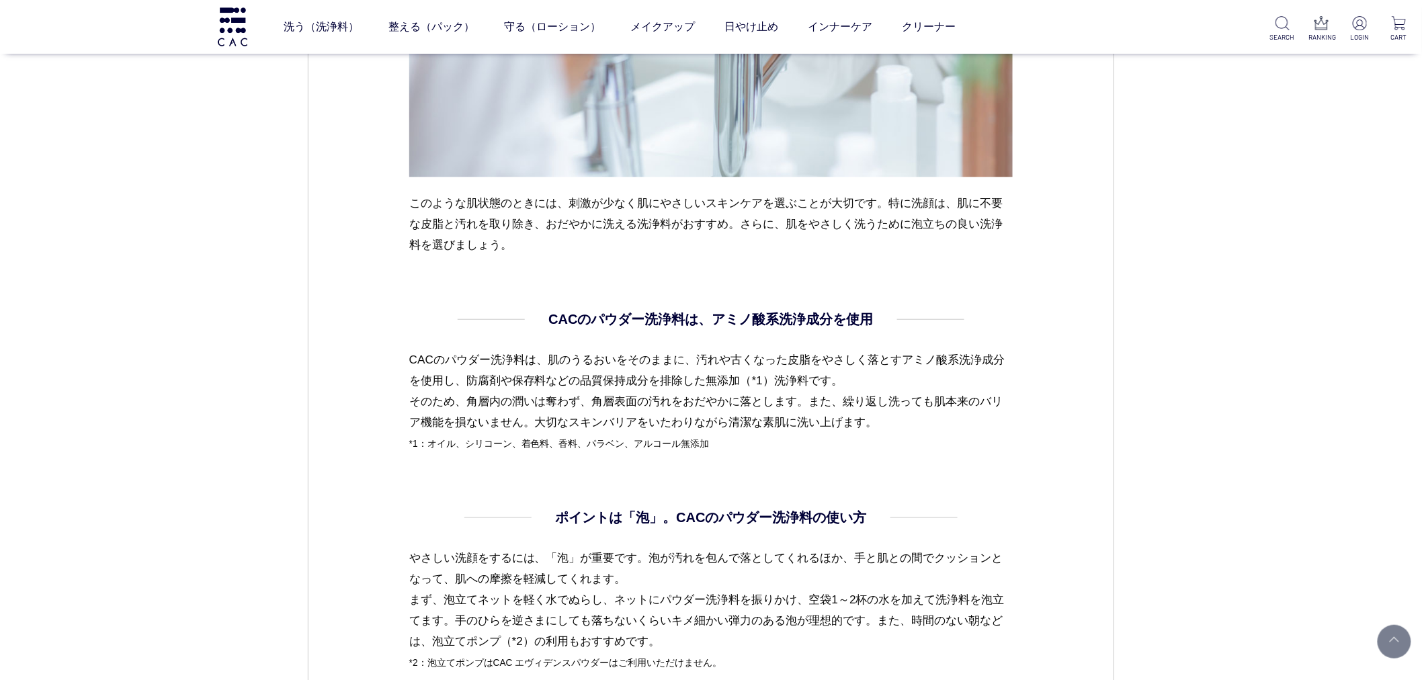
drag, startPoint x: 484, startPoint y: 408, endPoint x: 478, endPoint y: 403, distance: 7.7
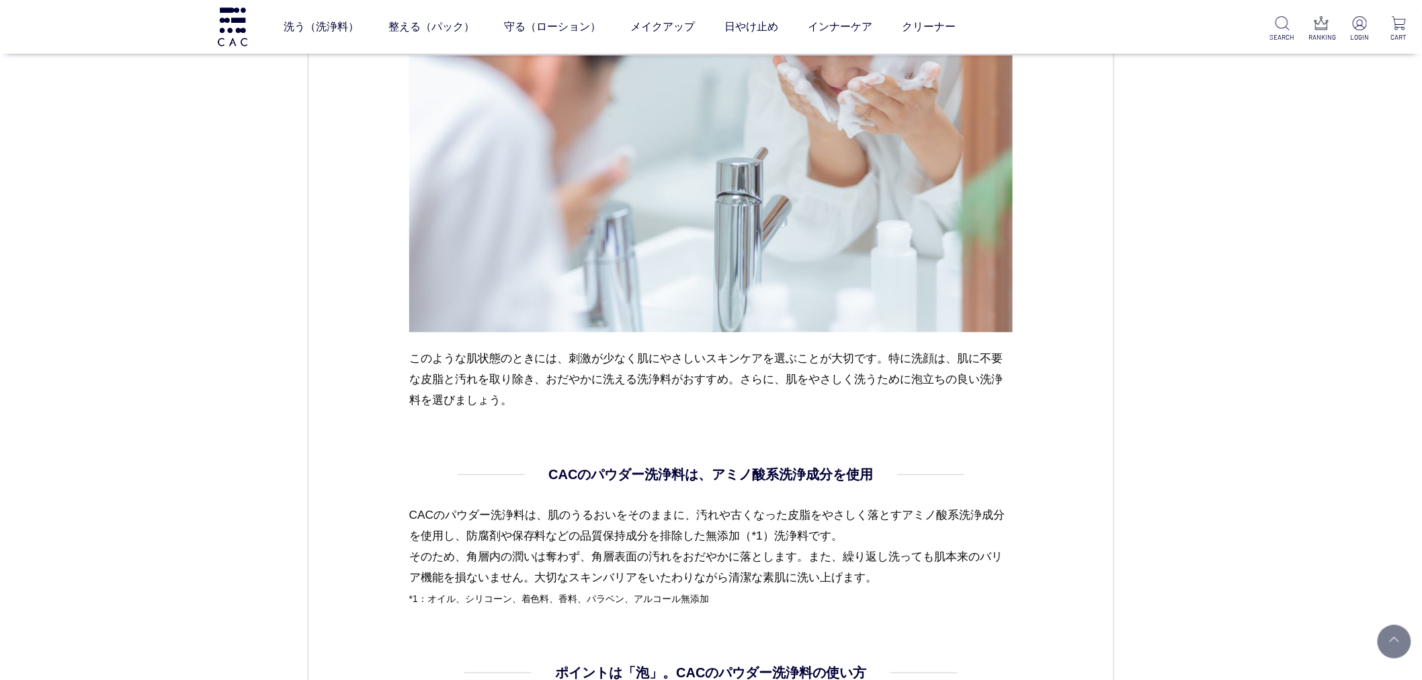
scroll to position [1231, 0]
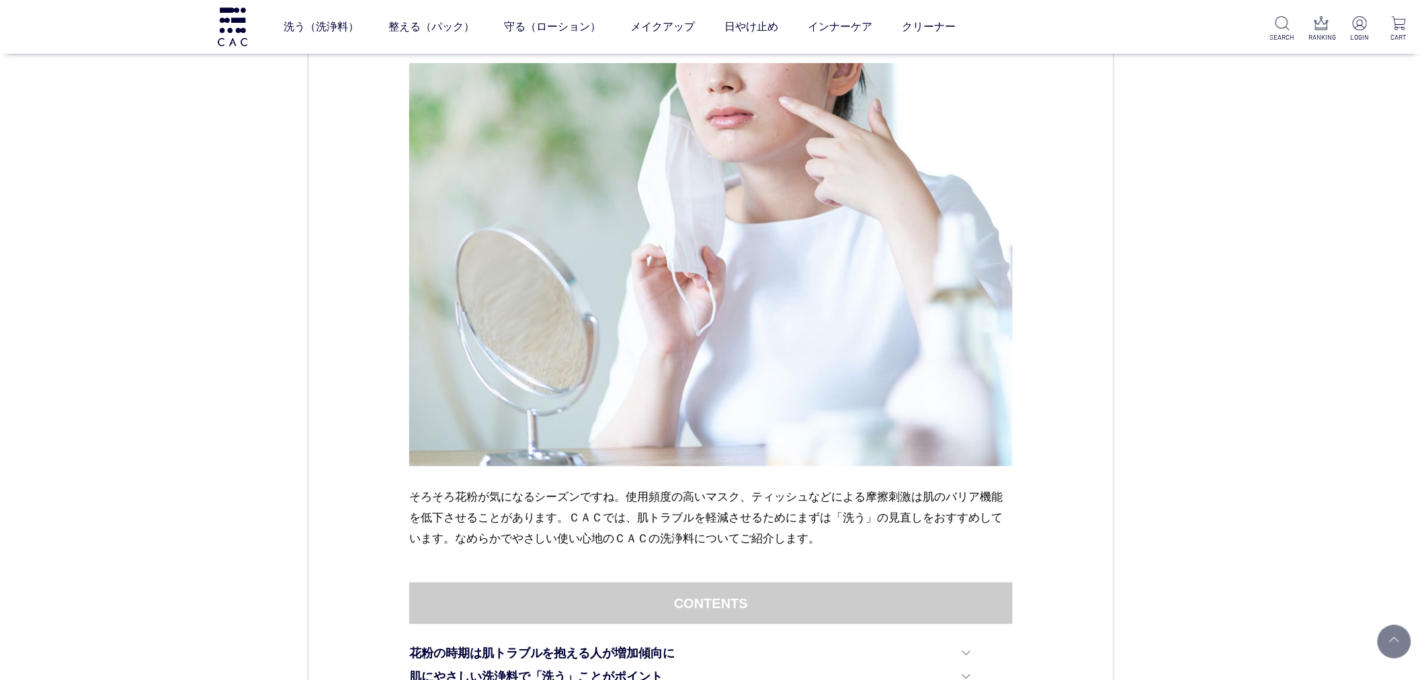
scroll to position [260, 0]
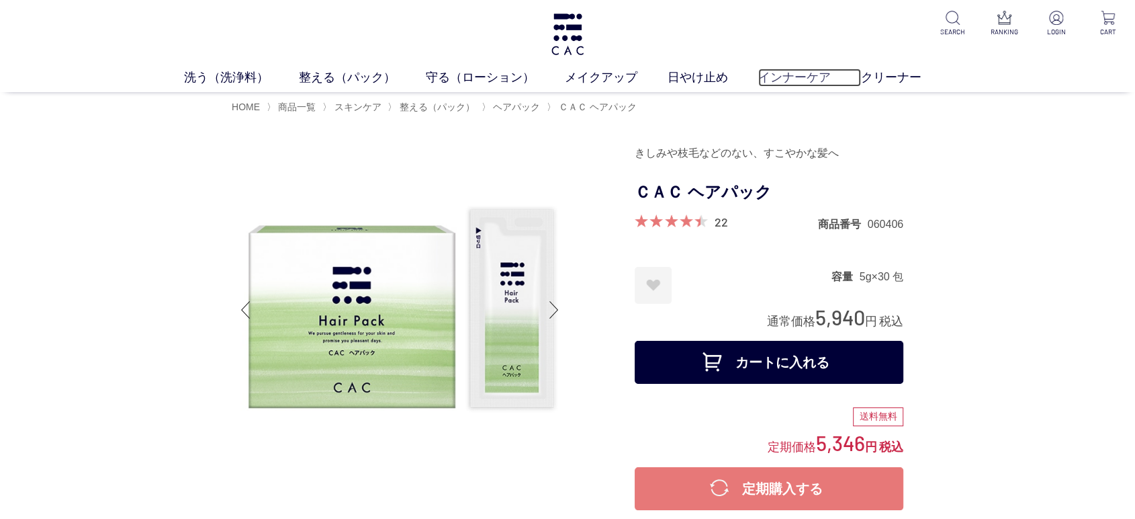
click at [779, 69] on link "インナーケア" at bounding box center [810, 78] width 103 height 18
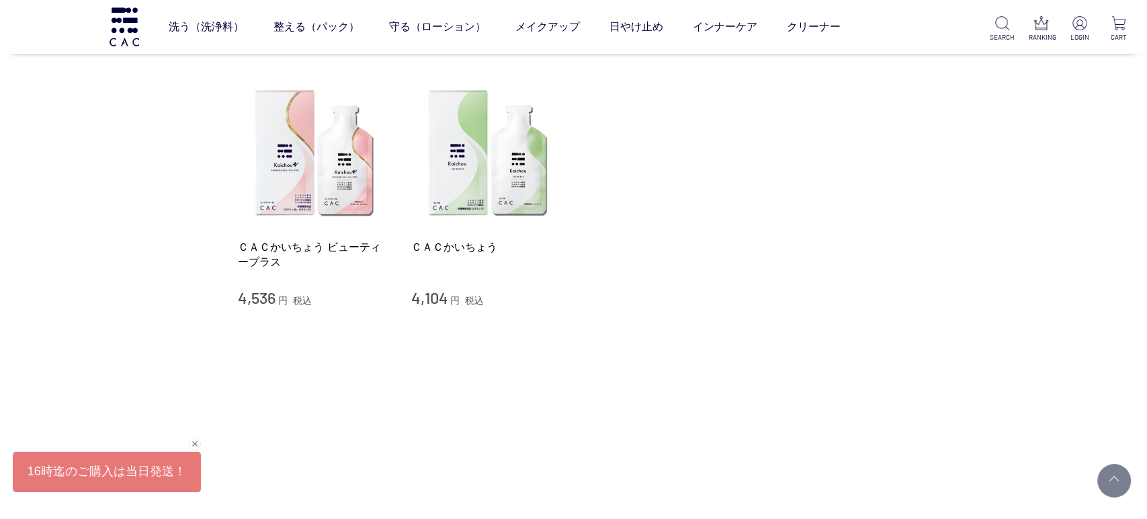
scroll to position [224, 0]
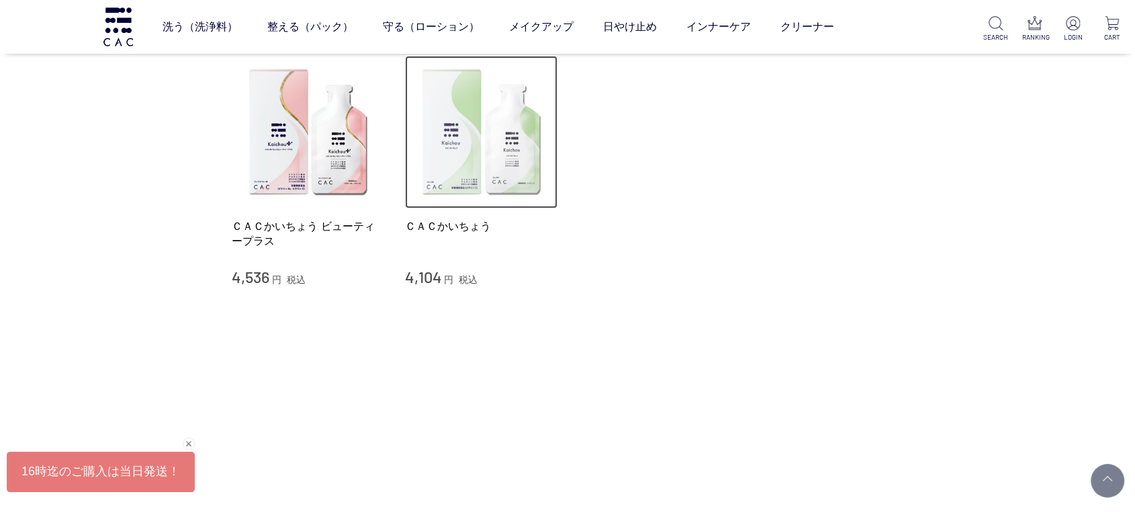
click at [495, 187] on img at bounding box center [481, 132] width 153 height 153
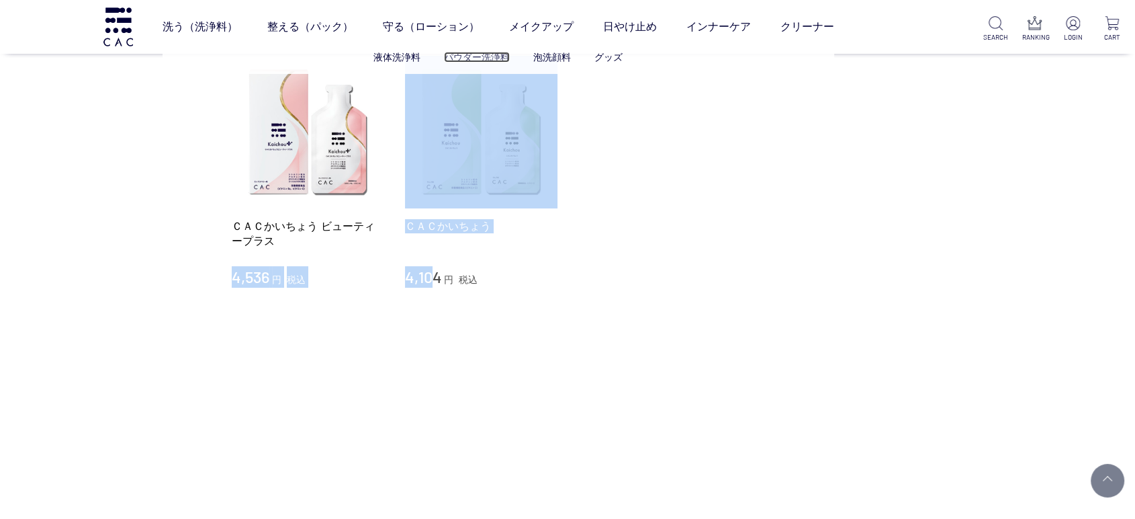
click at [472, 52] on link "パウダー洗浄料" at bounding box center [477, 57] width 66 height 11
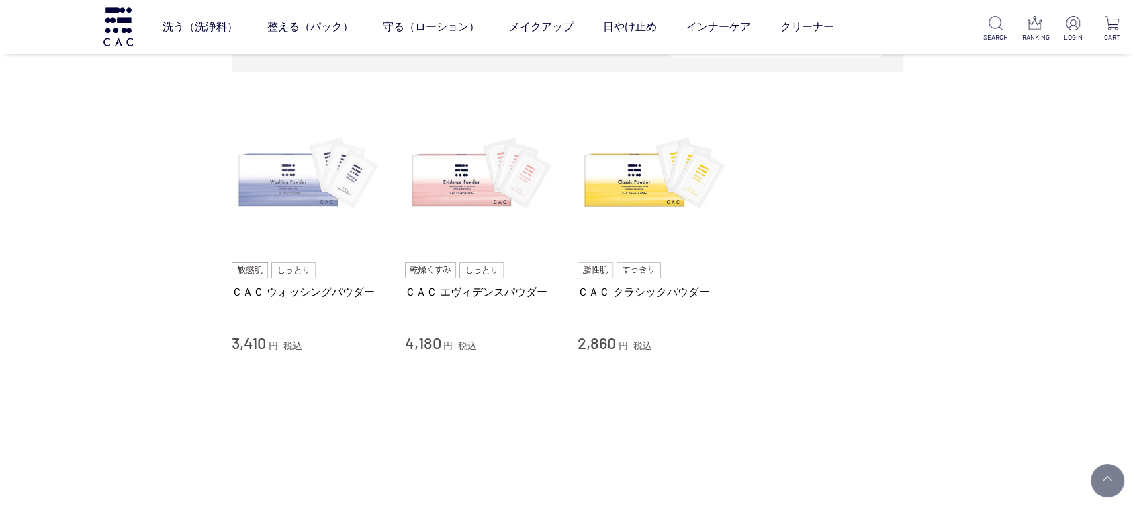
scroll to position [149, 0]
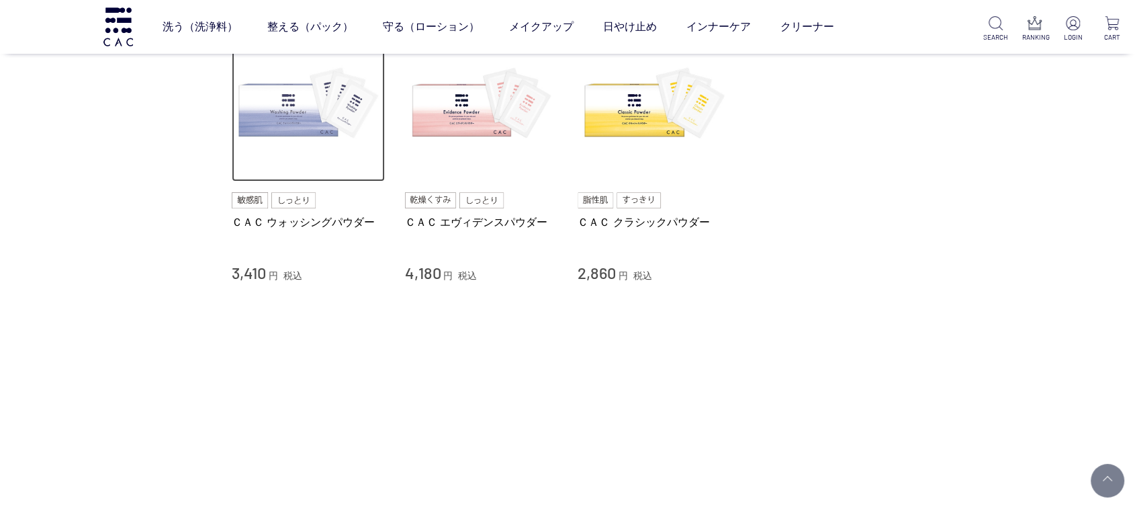
click at [292, 130] on img at bounding box center [308, 105] width 153 height 153
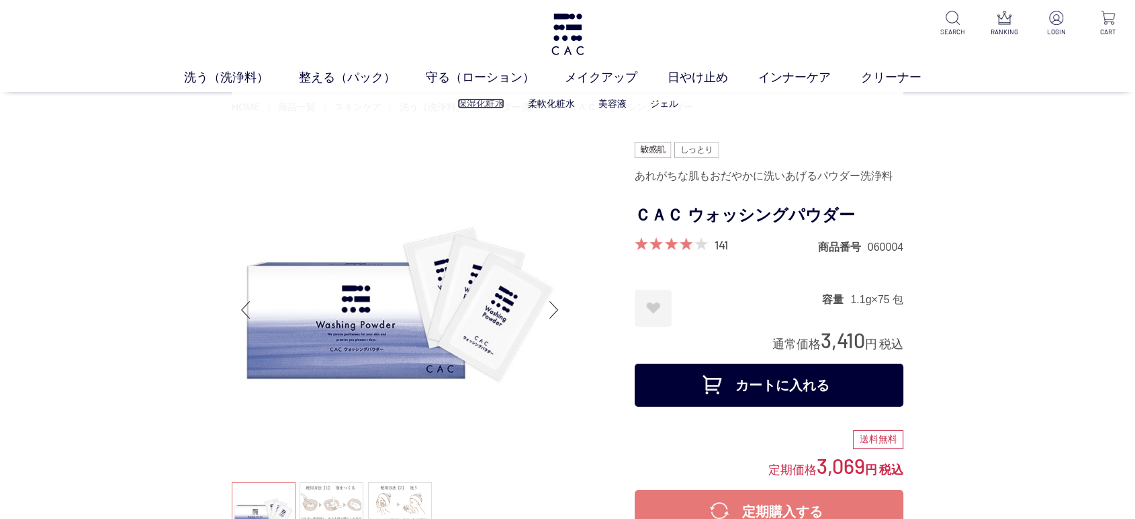
click at [482, 101] on link "保湿化粧水" at bounding box center [481, 103] width 47 height 11
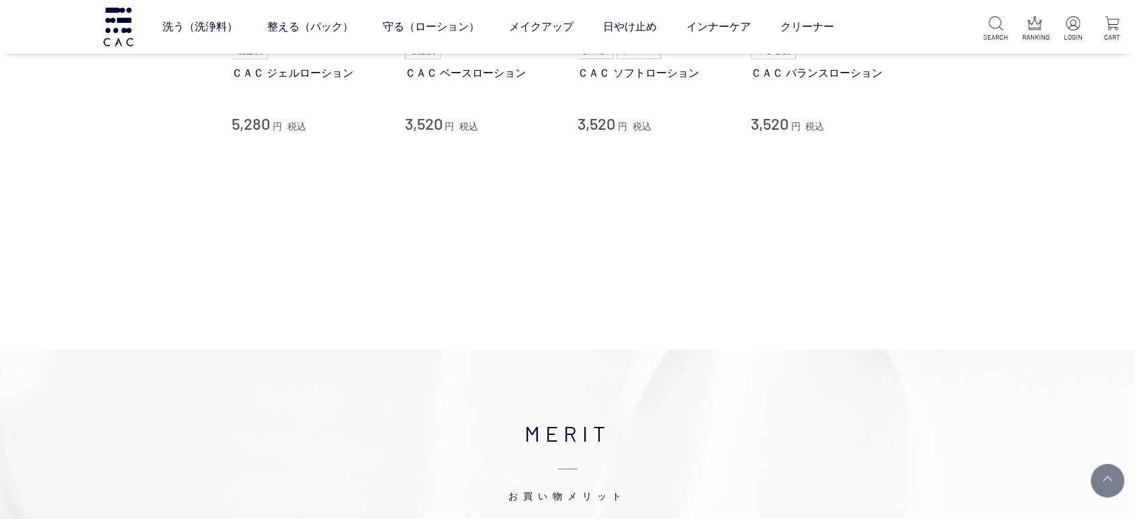
scroll to position [75, 0]
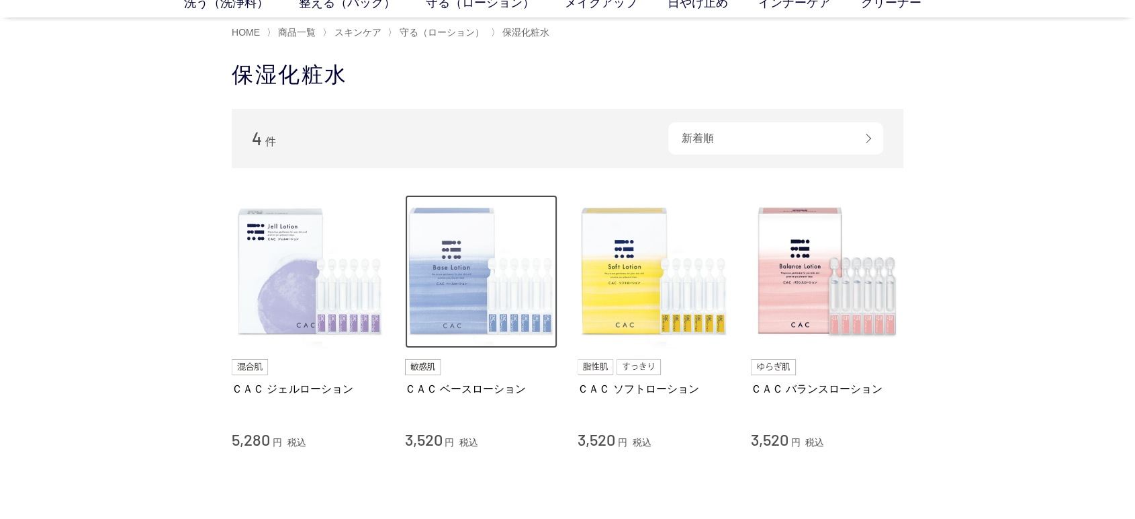
click at [414, 244] on img at bounding box center [481, 271] width 153 height 153
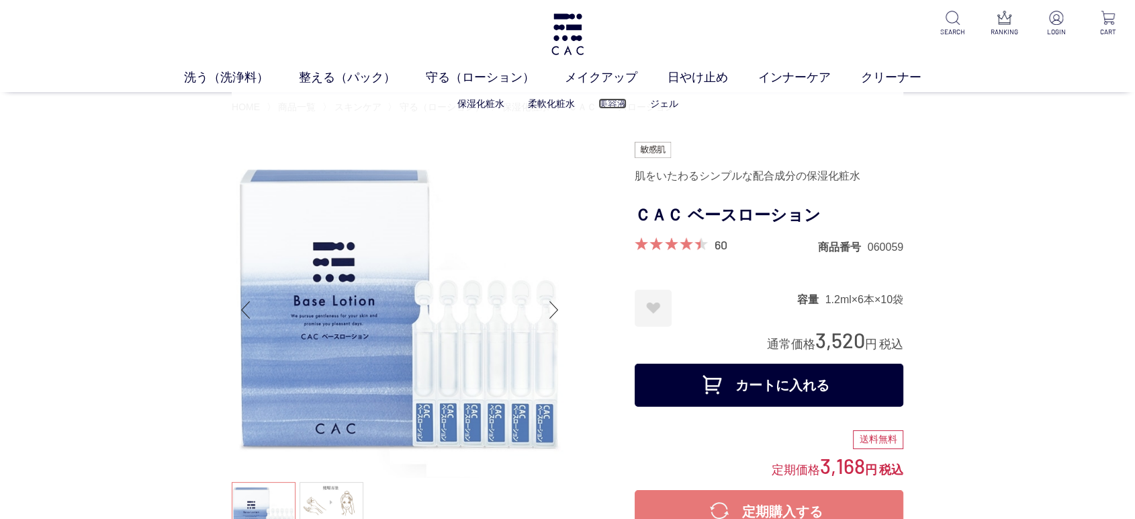
click at [602, 105] on link "美容液" at bounding box center [613, 103] width 28 height 11
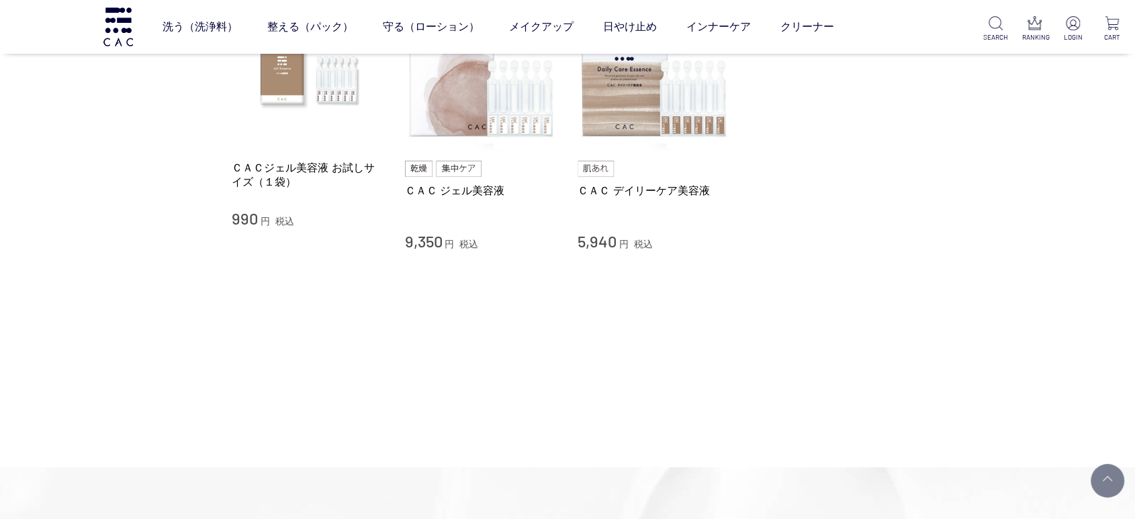
scroll to position [75, 0]
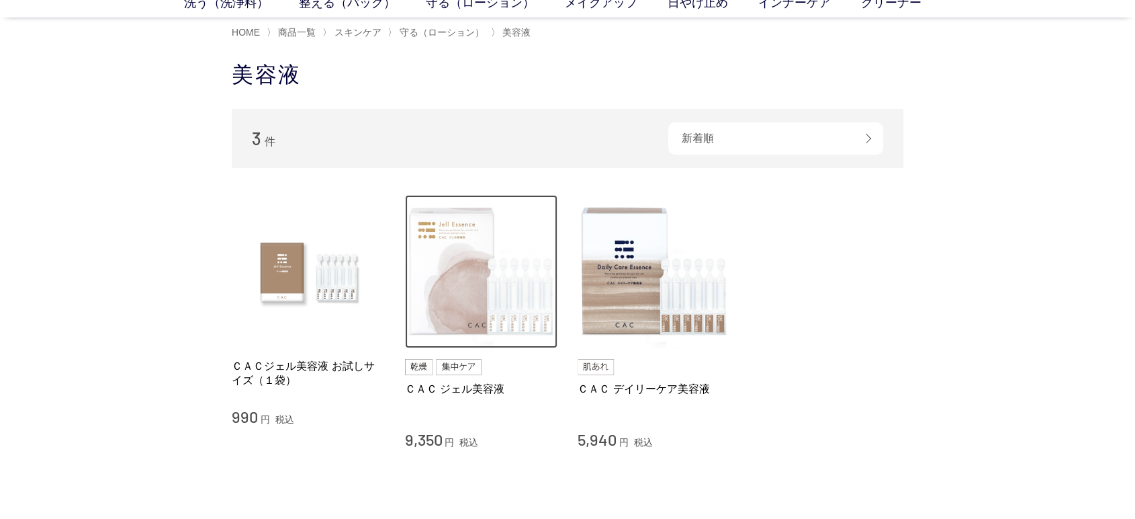
click at [441, 284] on img at bounding box center [481, 271] width 153 height 153
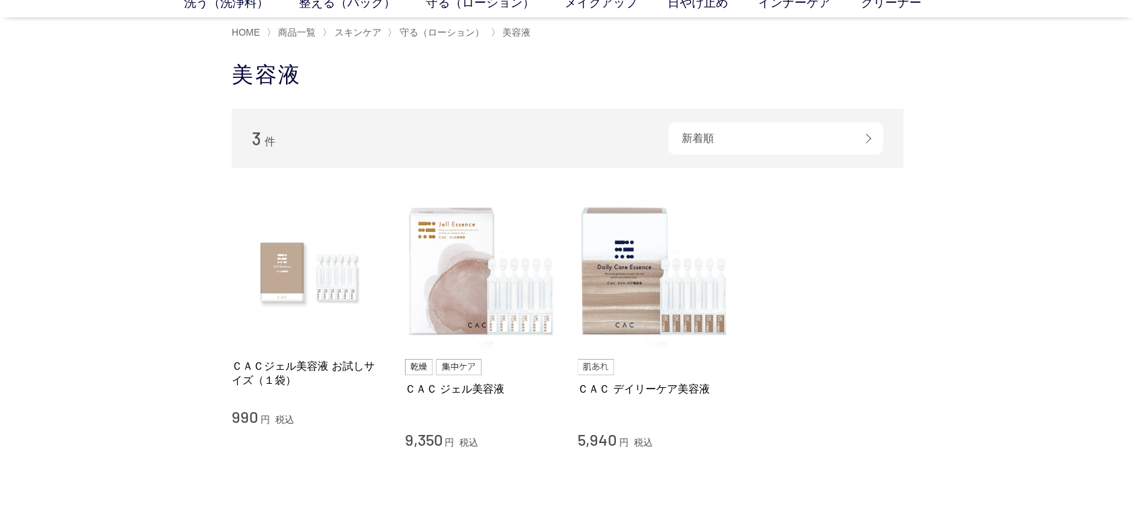
scroll to position [74, 0]
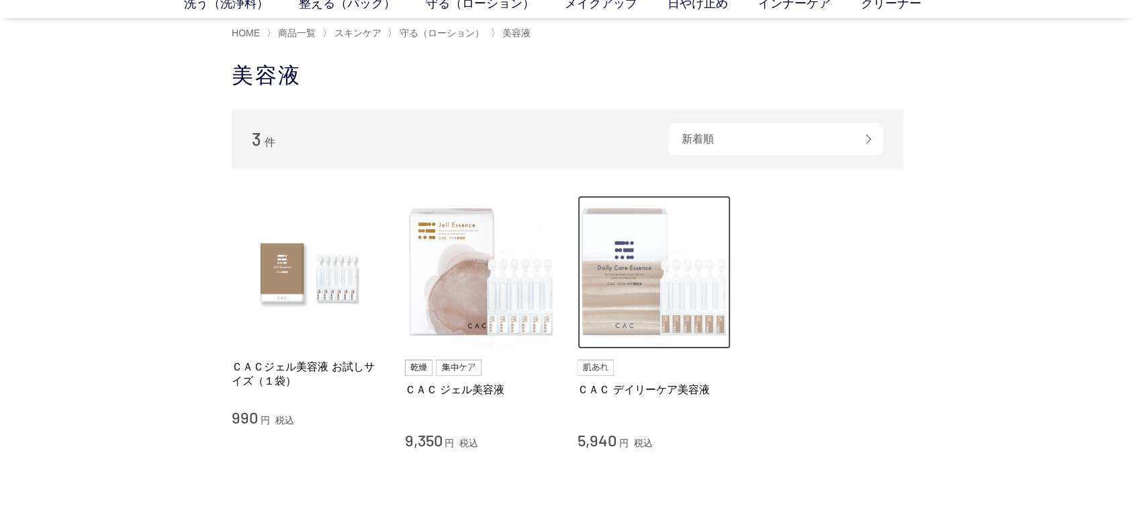
click at [644, 284] on img at bounding box center [654, 272] width 153 height 153
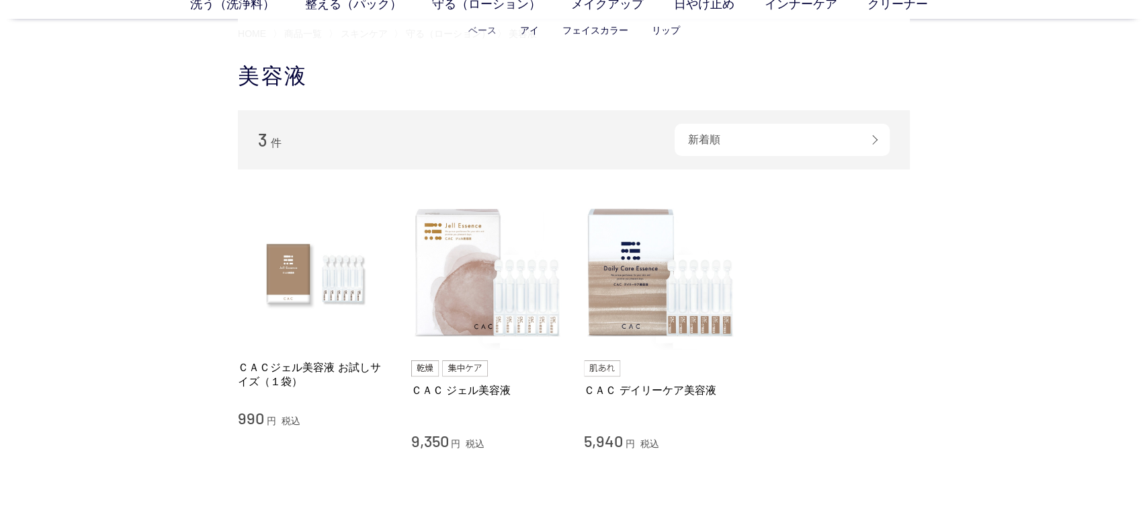
scroll to position [0, 0]
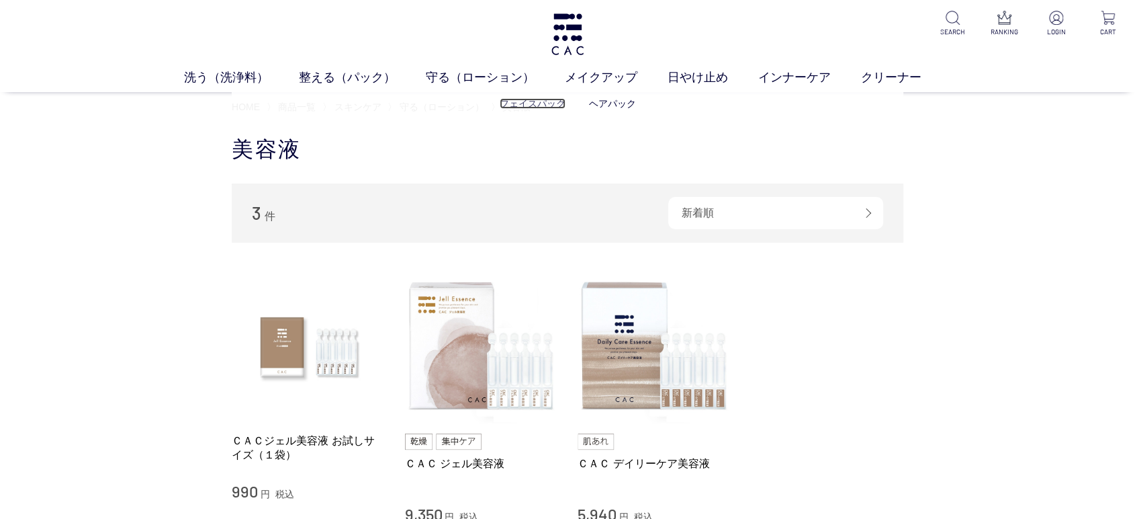
click at [532, 109] on link "フェイスパック" at bounding box center [533, 103] width 66 height 11
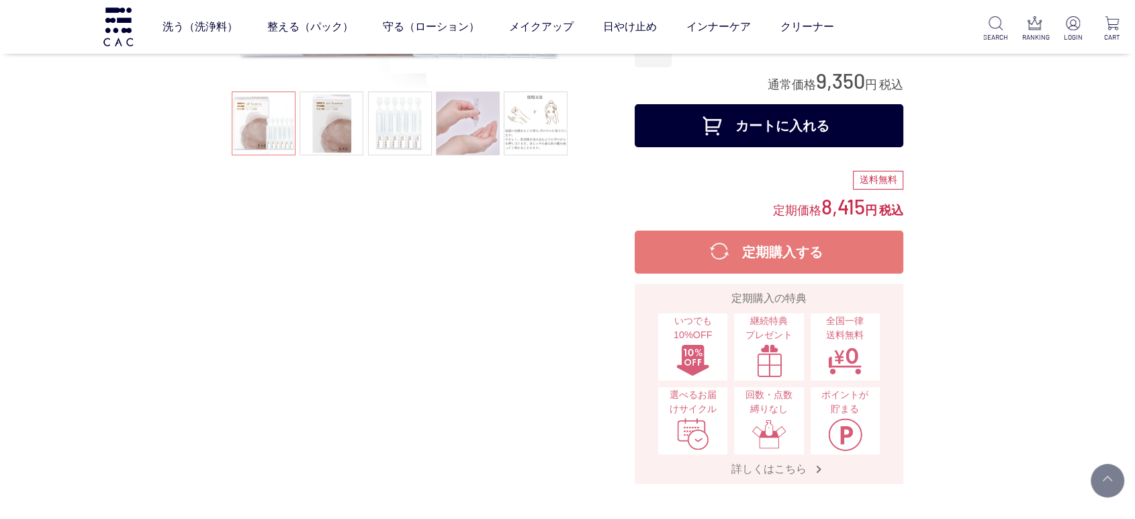
scroll to position [224, 0]
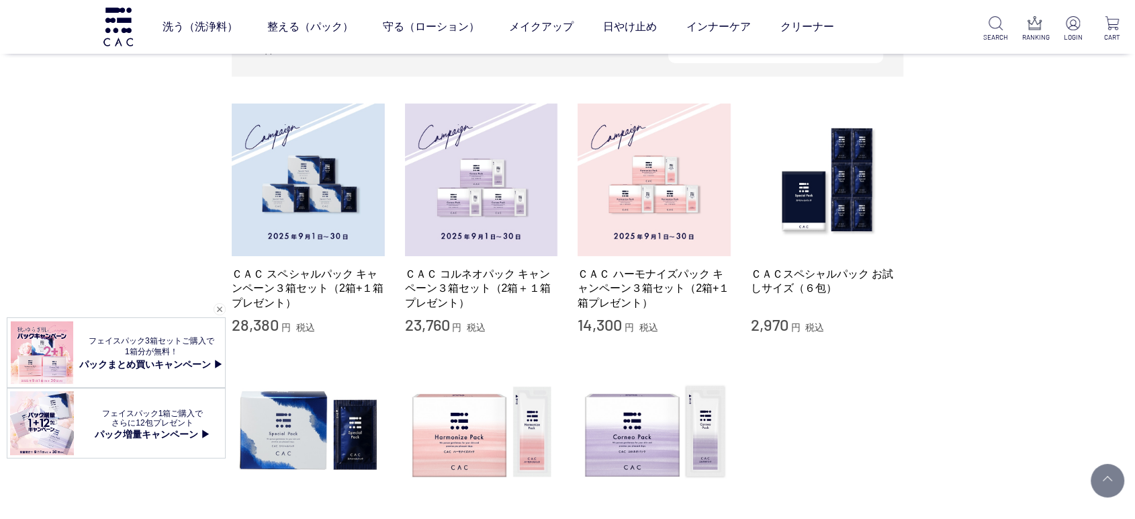
scroll to position [224, 0]
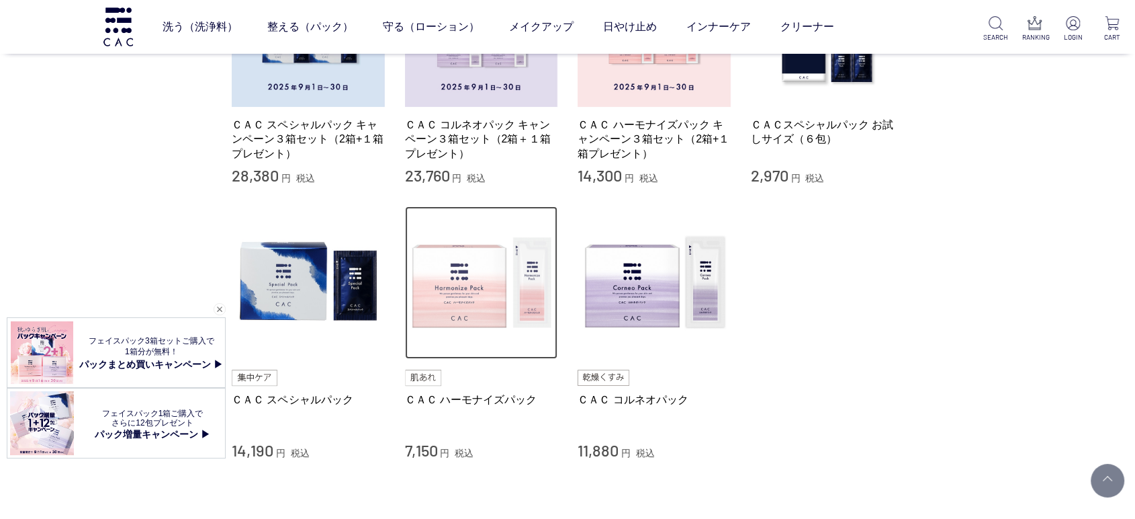
click at [526, 341] on img at bounding box center [481, 282] width 153 height 153
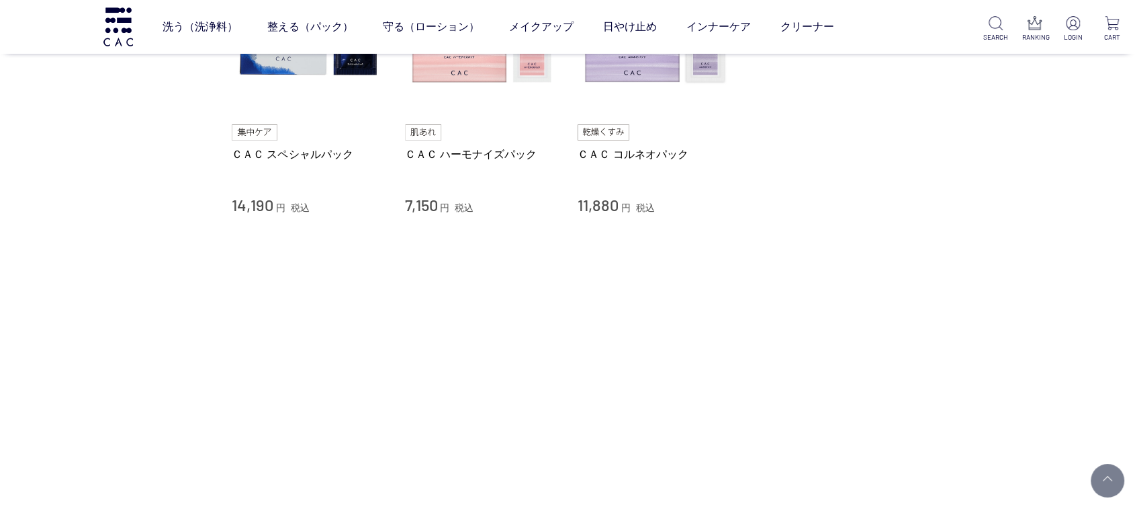
scroll to position [597, 0]
